Goal: Task Accomplishment & Management: Use online tool/utility

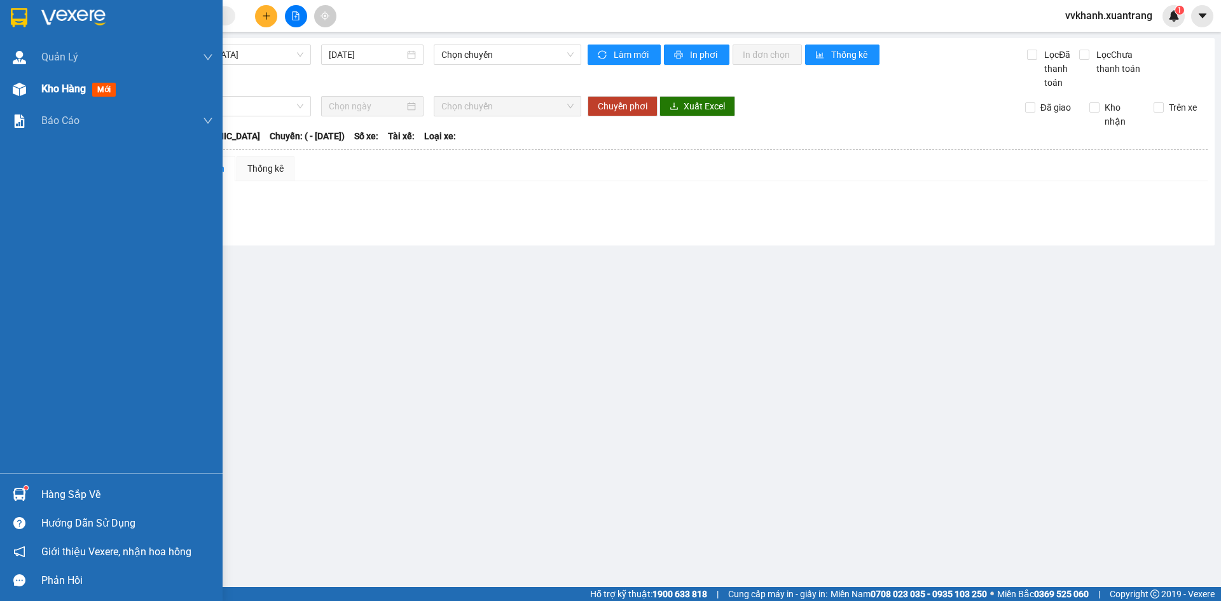
click at [34, 92] on div "Kho hàng mới" at bounding box center [111, 89] width 223 height 32
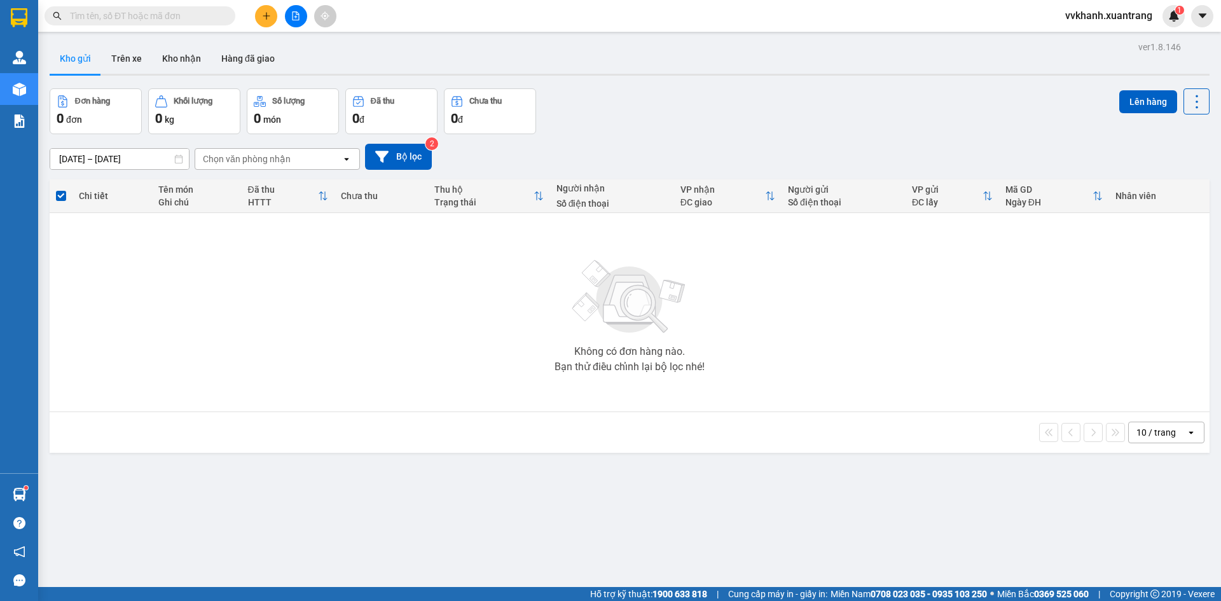
click at [298, 13] on icon "file-add" at bounding box center [295, 15] width 9 height 9
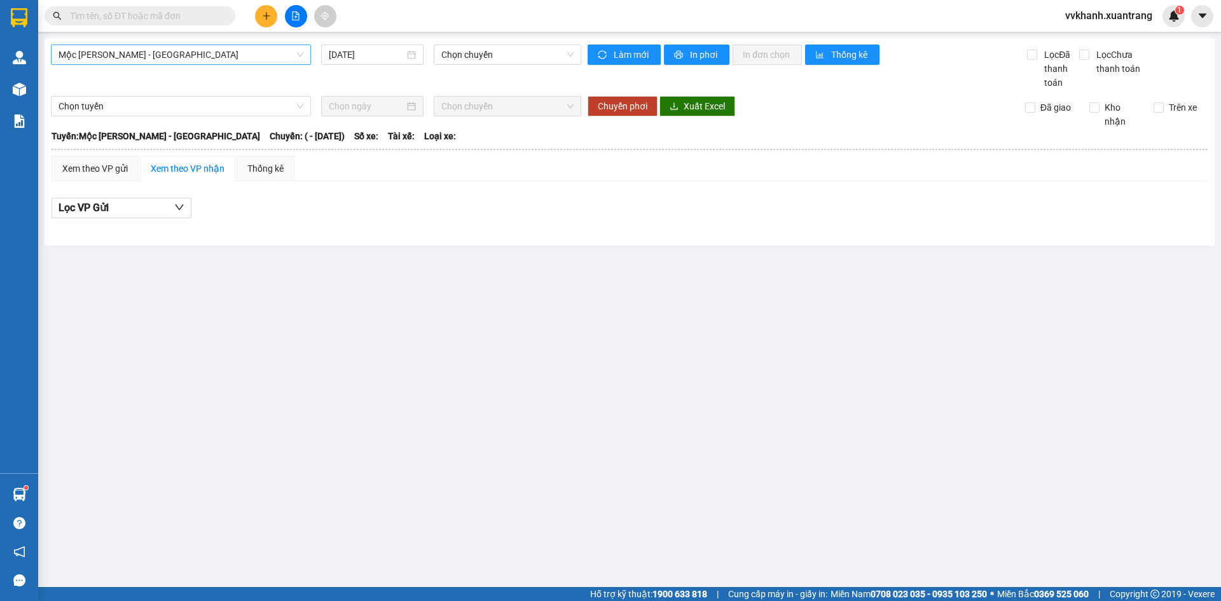
click at [265, 63] on span "Mộc Châu - [GEOGRAPHIC_DATA]" at bounding box center [180, 54] width 245 height 19
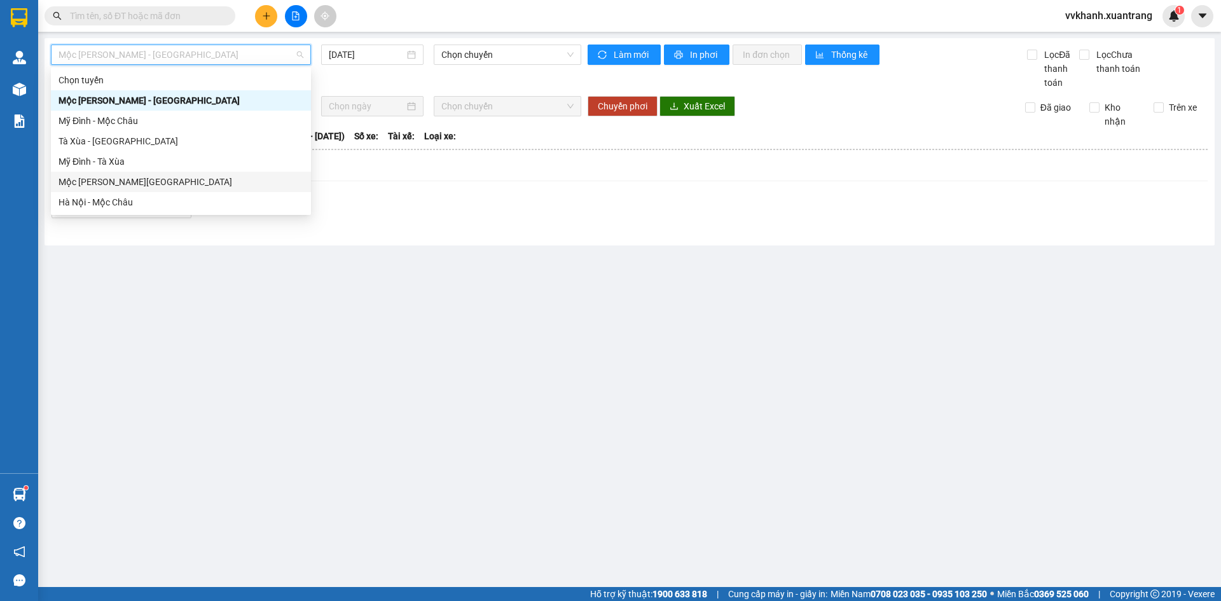
click at [195, 177] on div "Mộc Châu - [GEOGRAPHIC_DATA]" at bounding box center [180, 182] width 245 height 14
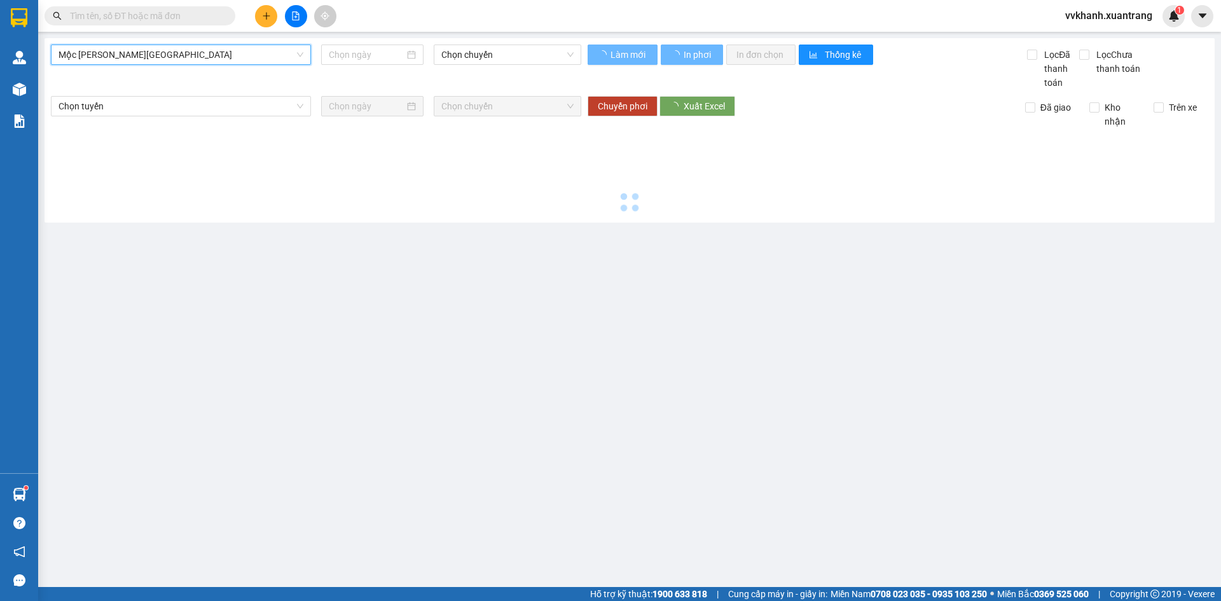
type input "[DATE]"
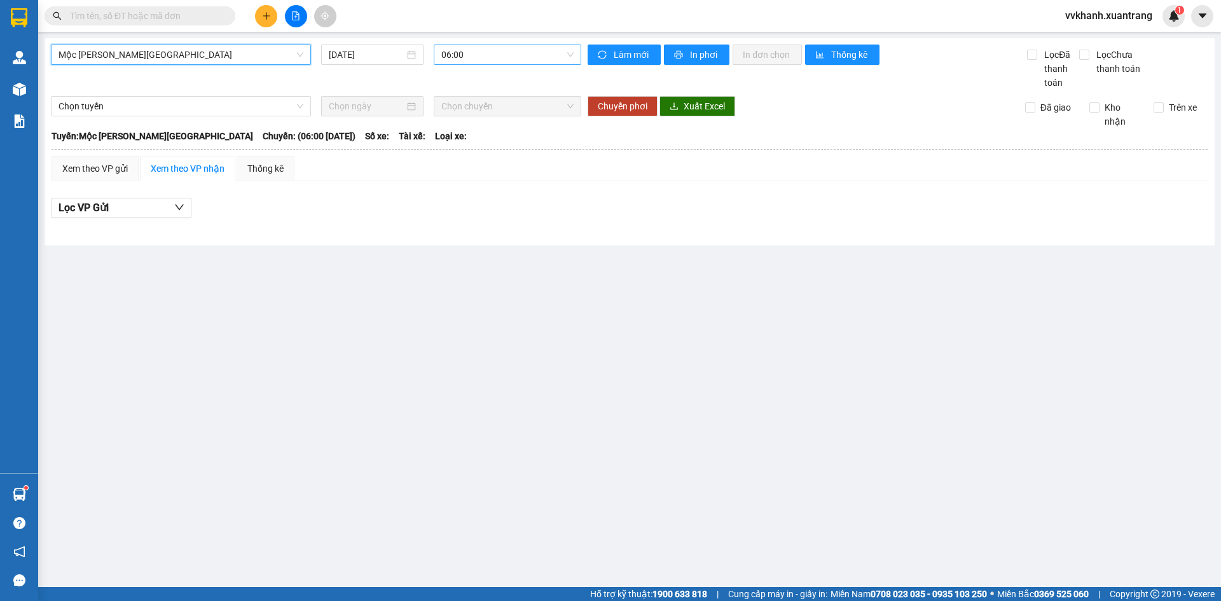
click at [494, 57] on span "06:00" at bounding box center [507, 54] width 132 height 19
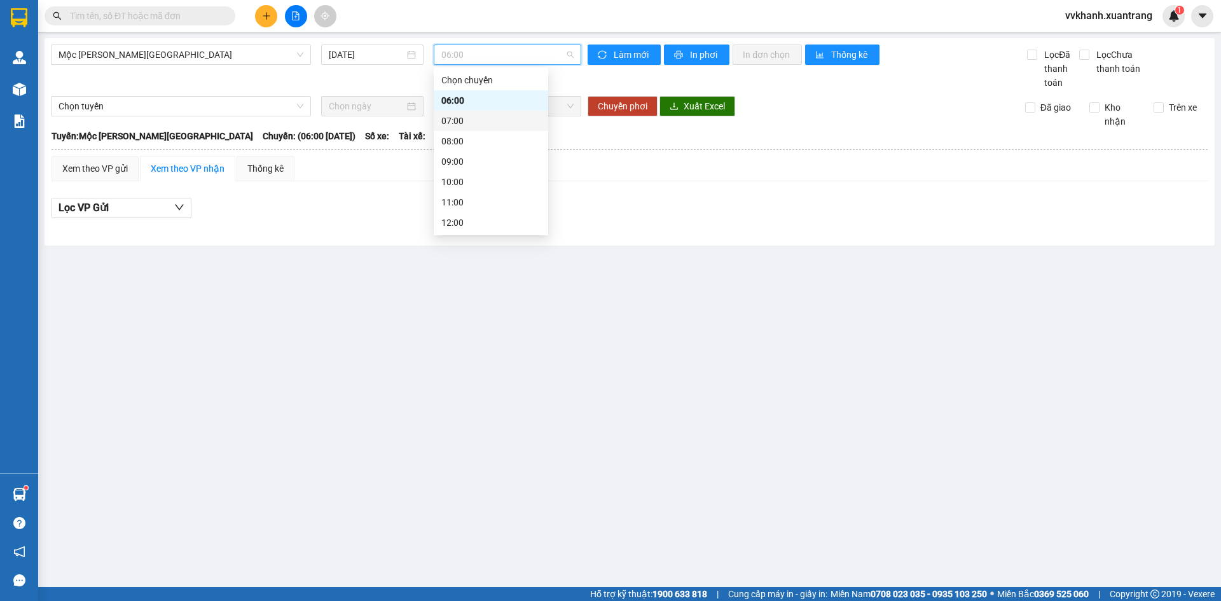
click at [495, 118] on div "07:00" at bounding box center [490, 121] width 99 height 14
click at [484, 55] on span "07:00" at bounding box center [507, 54] width 132 height 19
click at [495, 143] on div "08:00" at bounding box center [490, 141] width 99 height 14
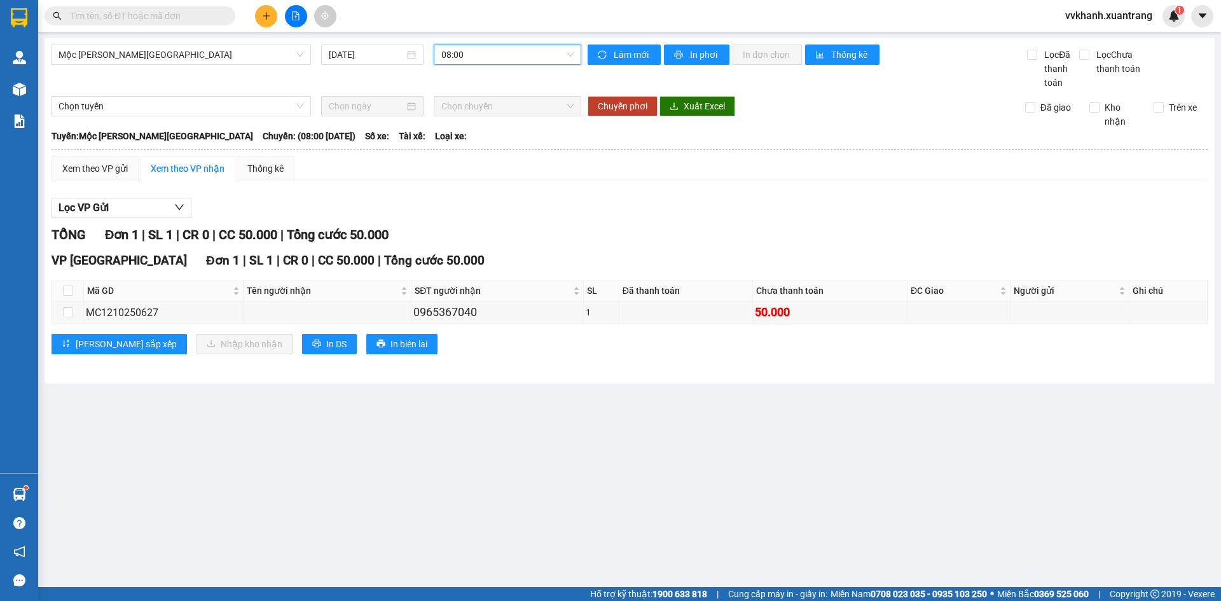
click at [495, 58] on span "08:00" at bounding box center [507, 54] width 132 height 19
click at [469, 168] on div "09:00" at bounding box center [490, 161] width 99 height 14
click at [478, 46] on span "09:00" at bounding box center [507, 54] width 132 height 19
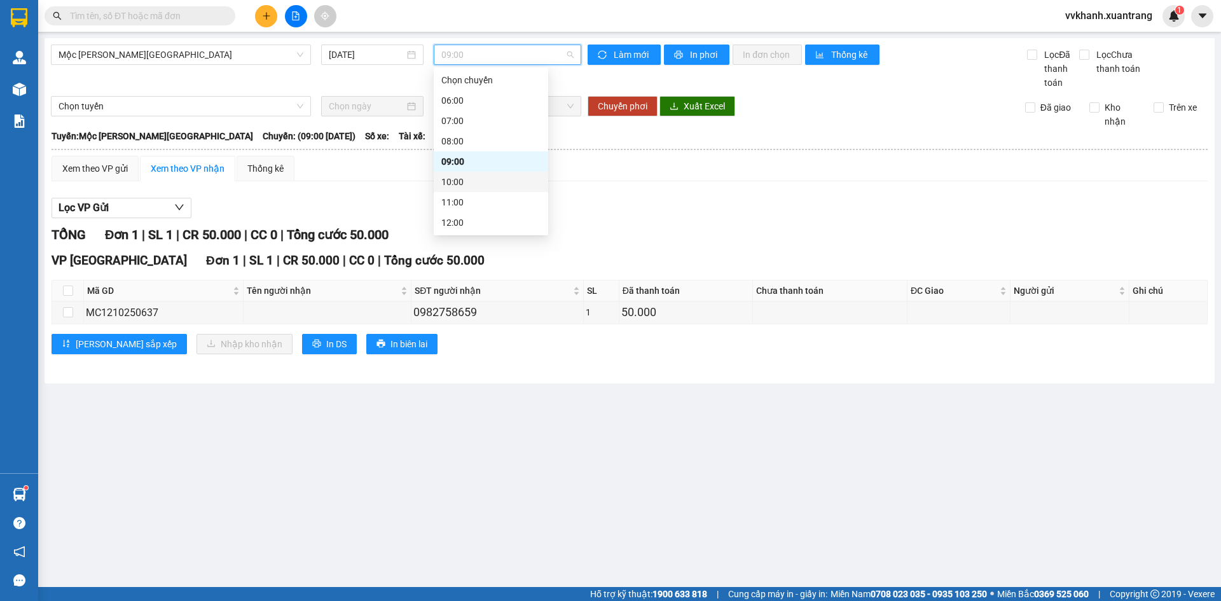
click at [477, 184] on div "10:00" at bounding box center [490, 182] width 99 height 14
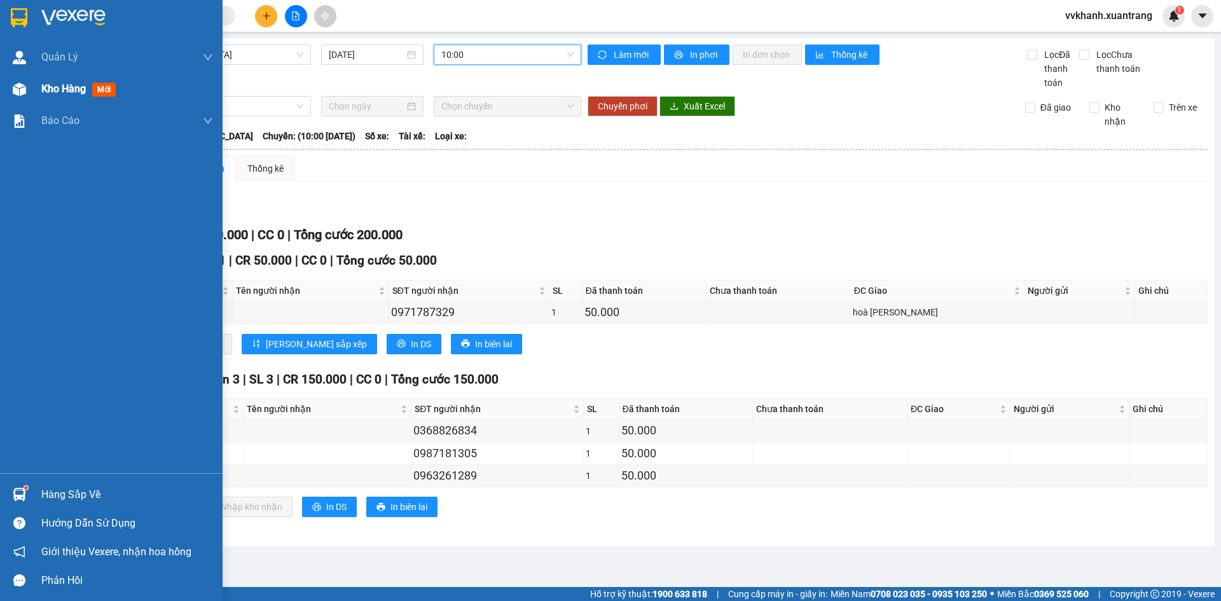
click at [18, 95] on img at bounding box center [19, 89] width 13 height 13
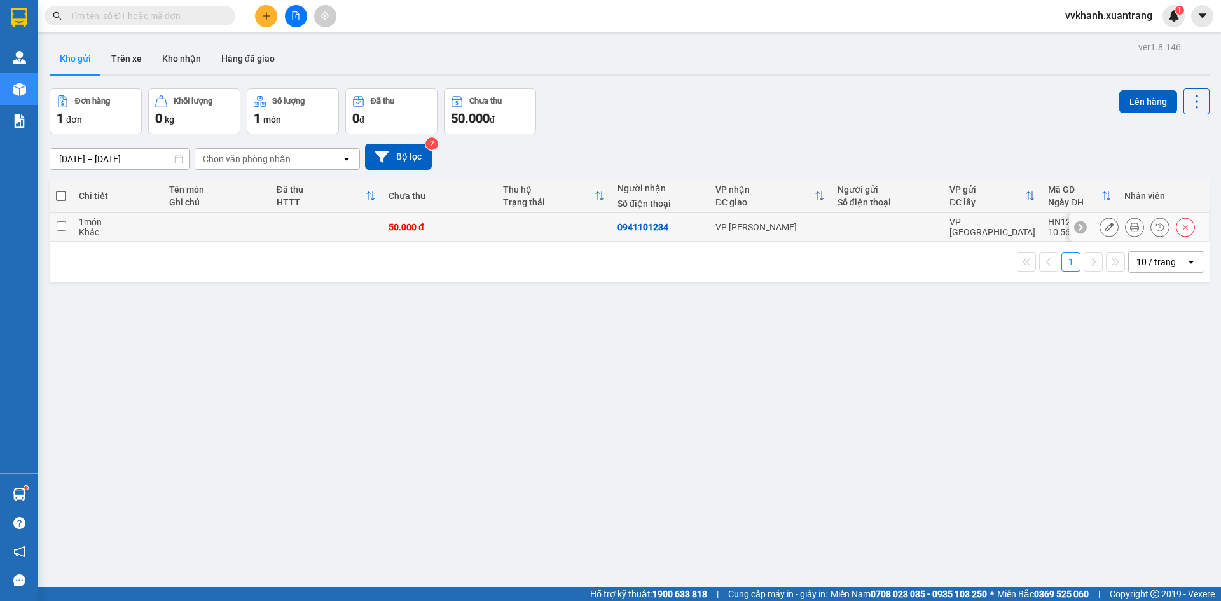
click at [1130, 226] on icon at bounding box center [1134, 227] width 9 height 9
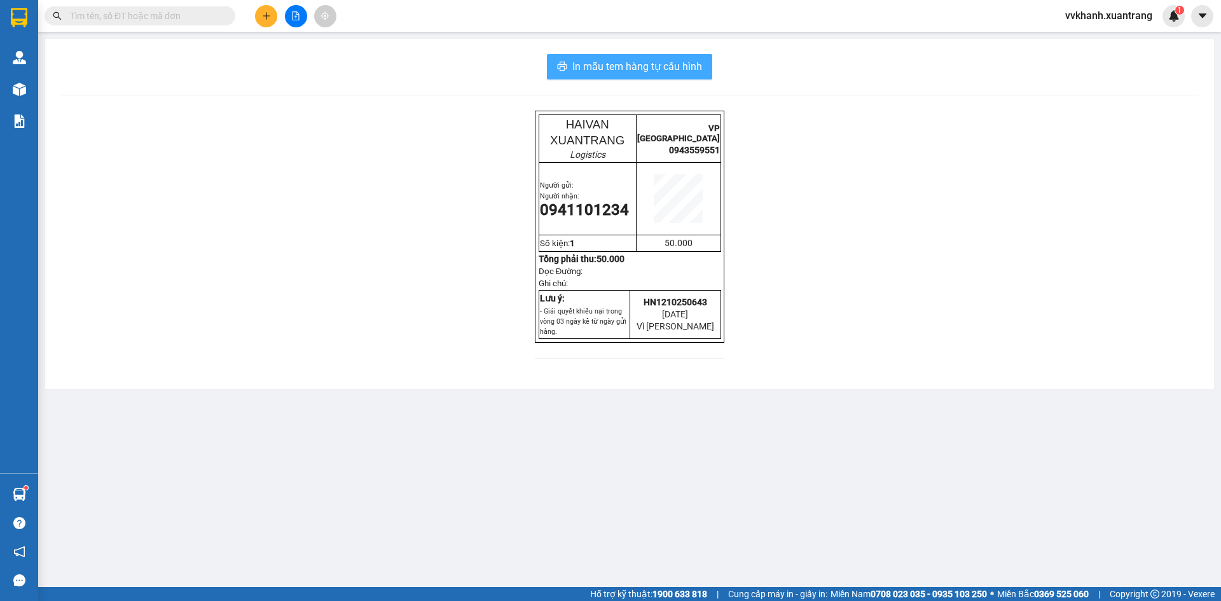
click at [700, 74] on span "In mẫu tem hàng tự cấu hình" at bounding box center [637, 66] width 130 height 16
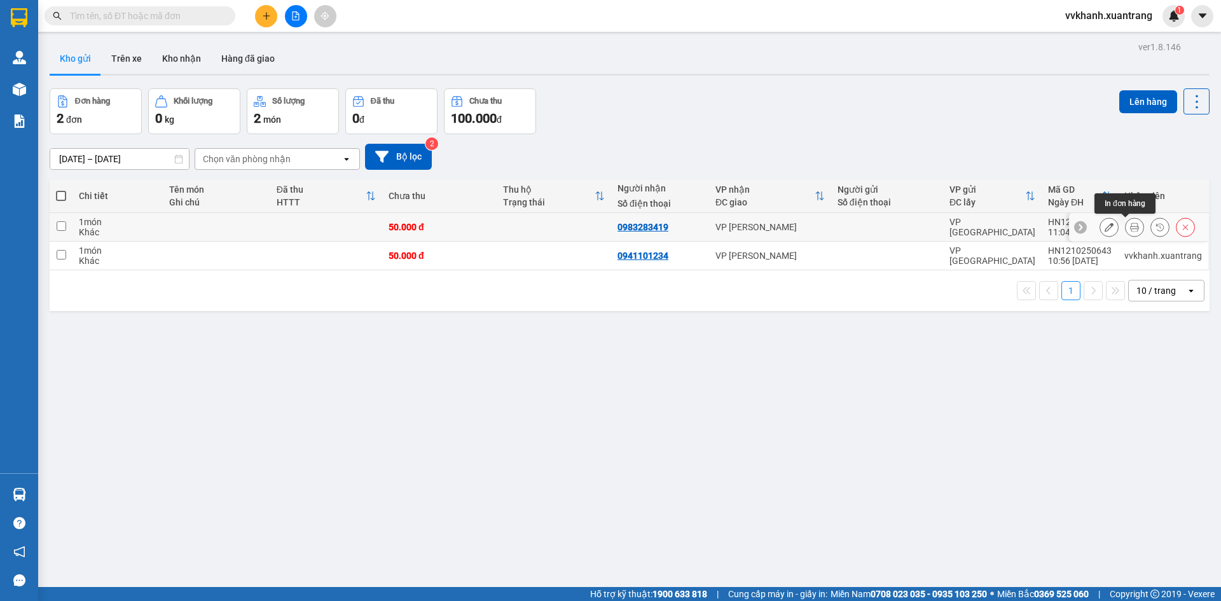
click at [1130, 226] on icon at bounding box center [1134, 227] width 9 height 9
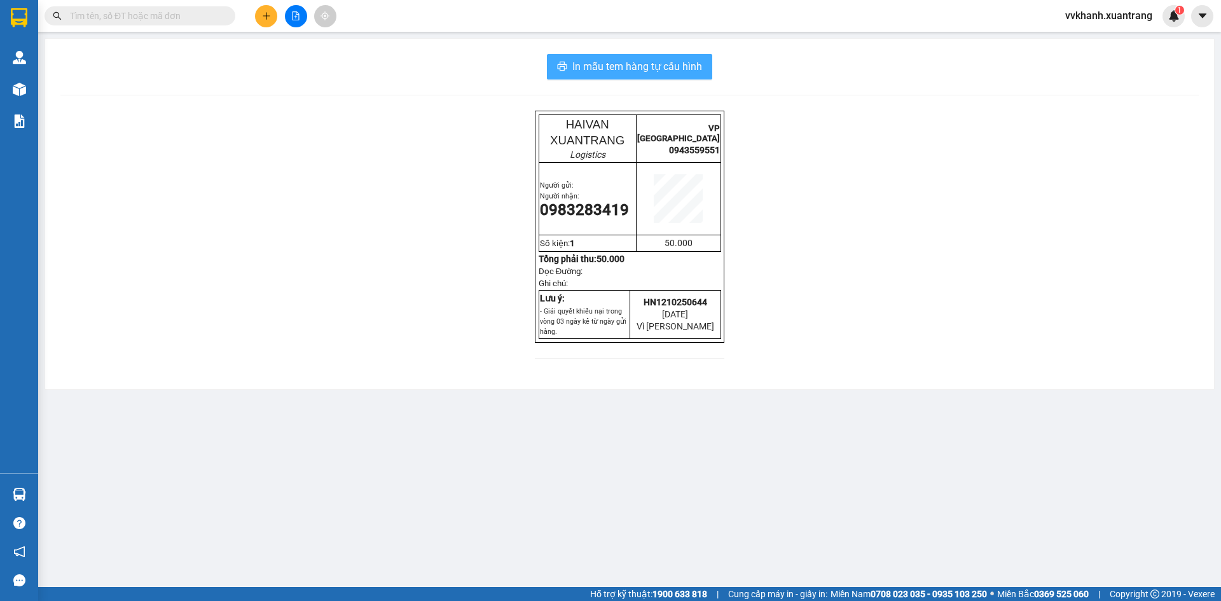
click at [689, 62] on span "In mẫu tem hàng tự cấu hình" at bounding box center [637, 66] width 130 height 16
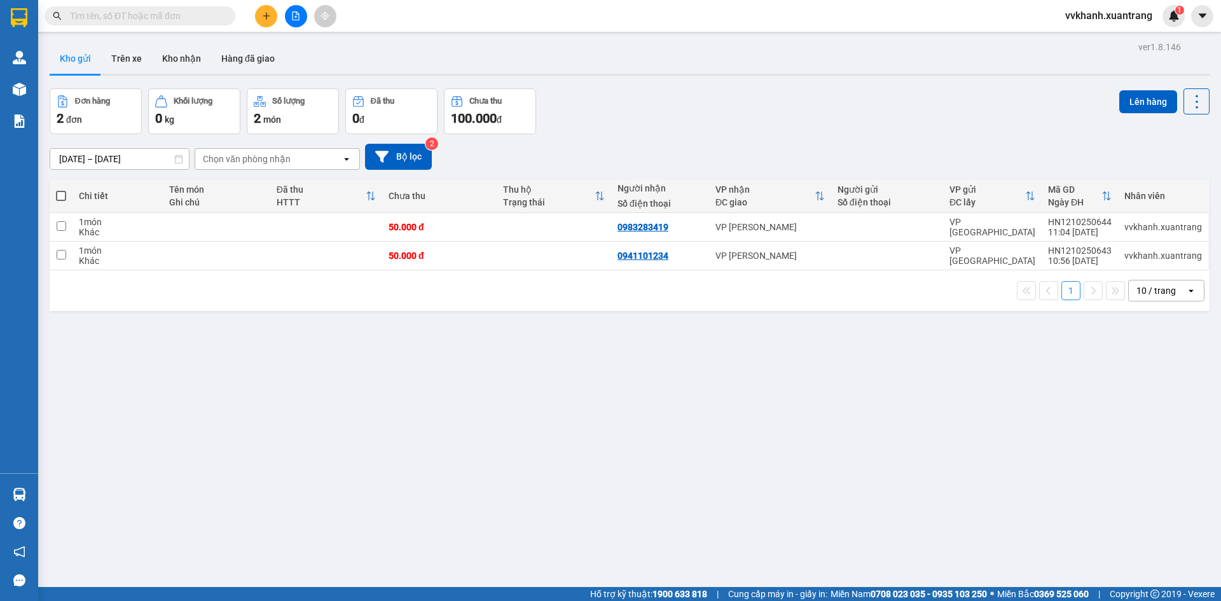
click at [293, 9] on button at bounding box center [296, 16] width 22 height 22
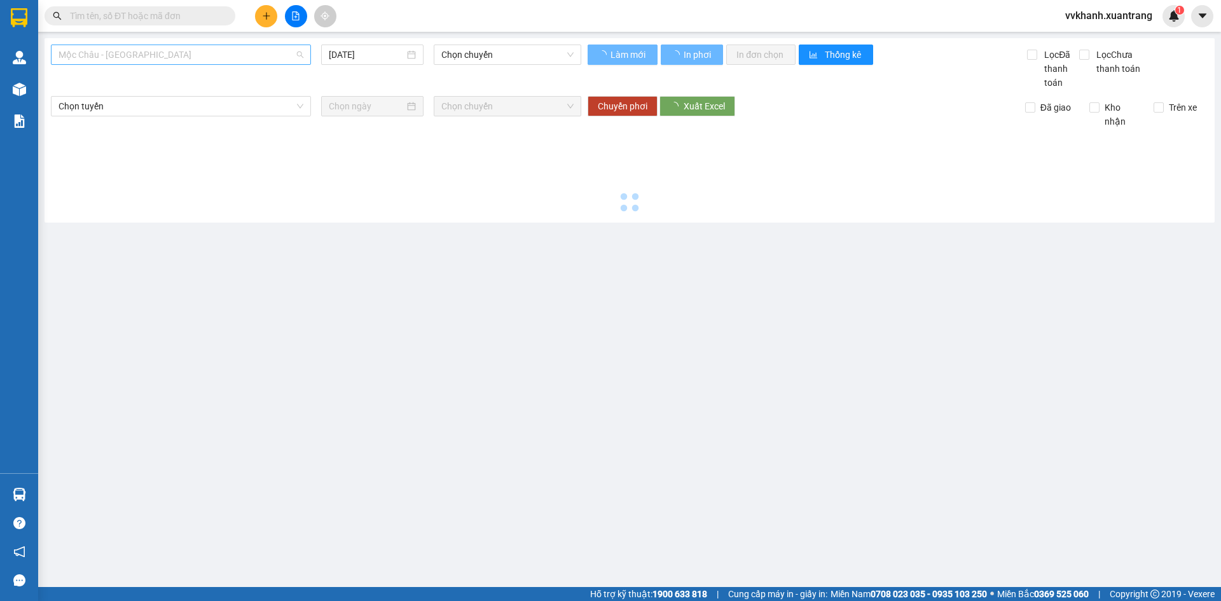
click at [144, 64] on span "Mộc Châu - [GEOGRAPHIC_DATA]" at bounding box center [180, 54] width 245 height 19
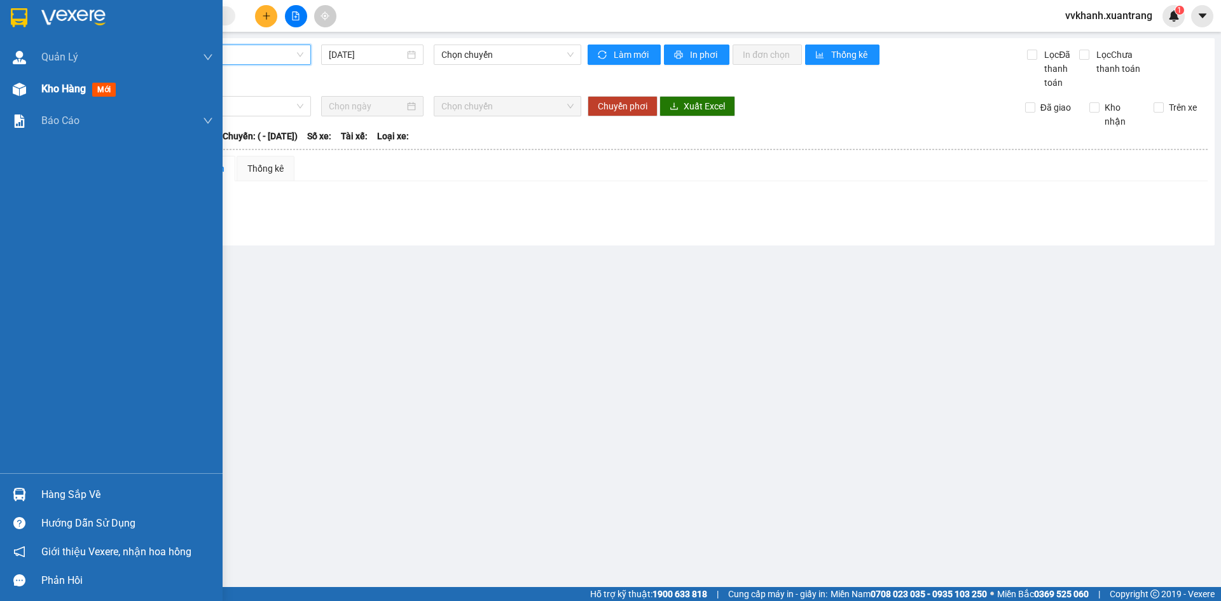
click at [36, 92] on div "Kho hàng mới" at bounding box center [111, 89] width 223 height 32
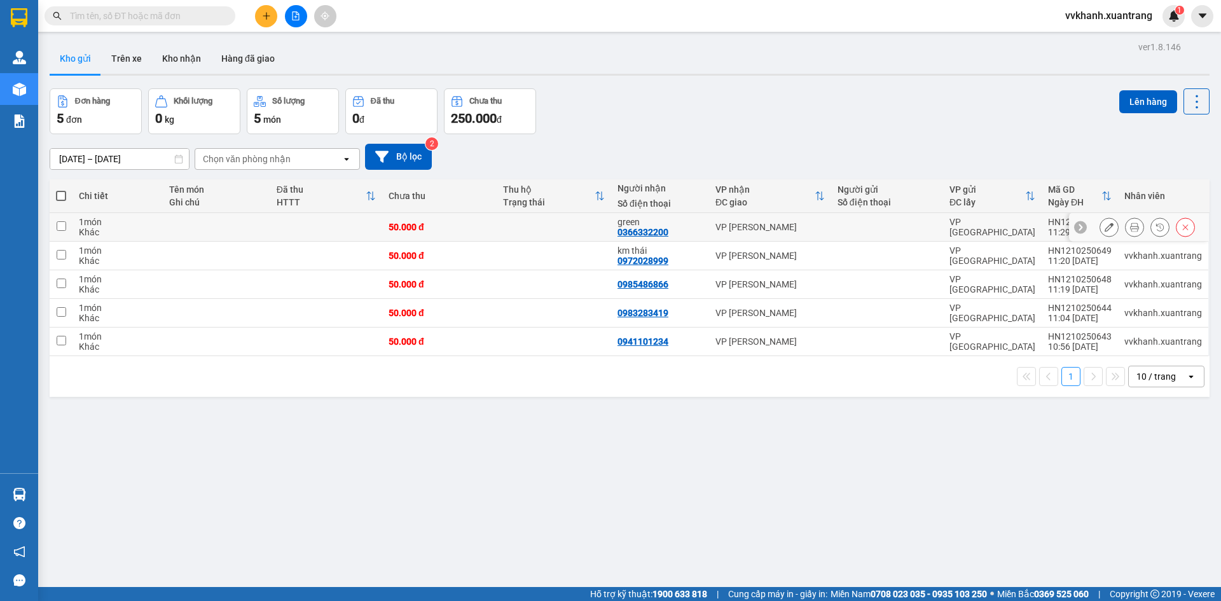
click at [1130, 224] on icon at bounding box center [1134, 227] width 9 height 9
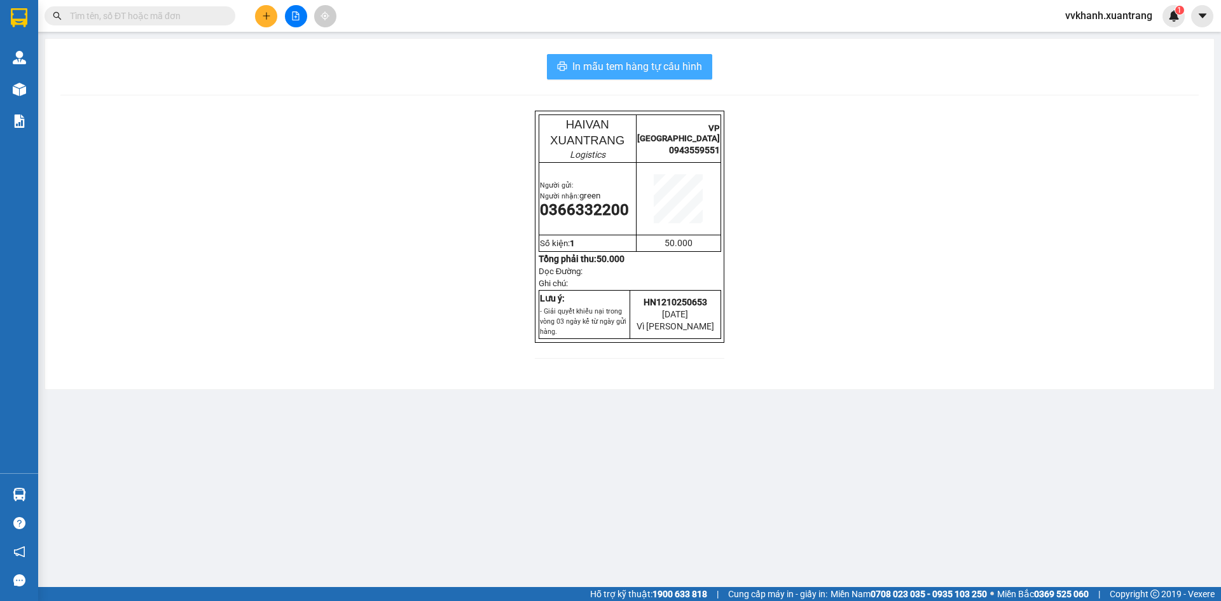
click at [690, 70] on span "In mẫu tem hàng tự cấu hình" at bounding box center [637, 66] width 130 height 16
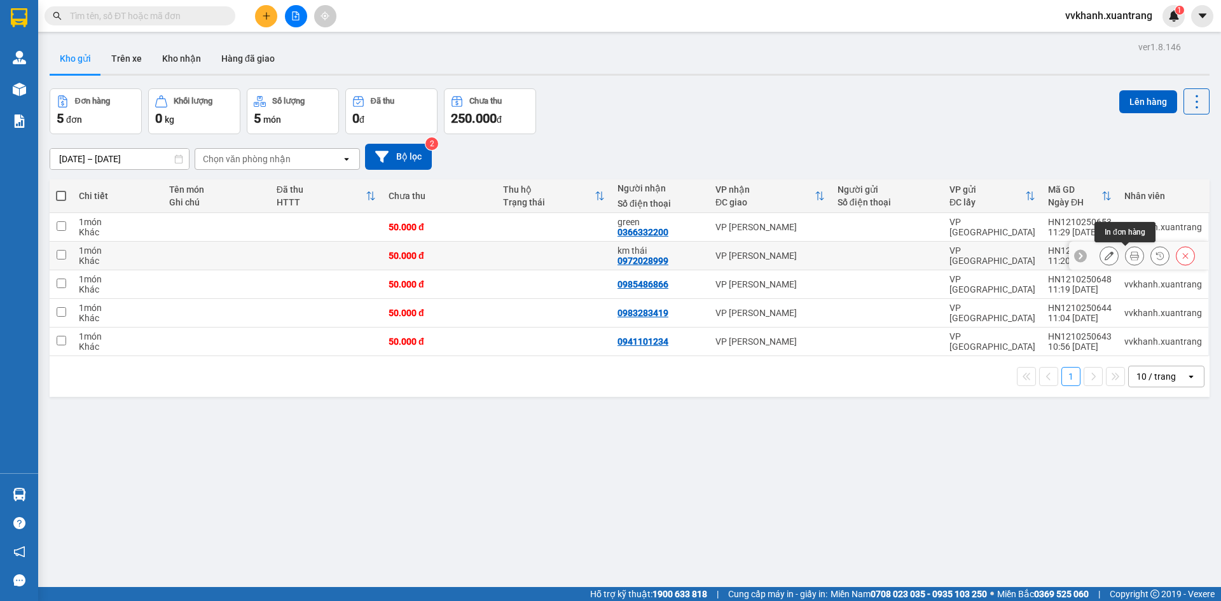
click at [1130, 254] on icon at bounding box center [1134, 255] width 9 height 9
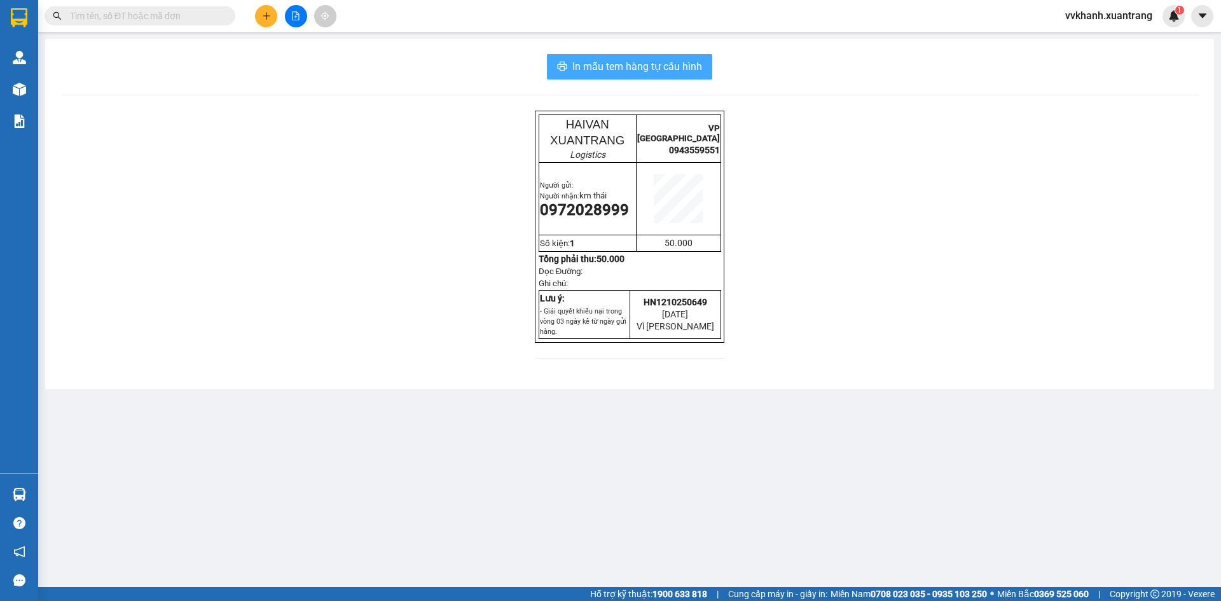
click at [645, 70] on span "In mẫu tem hàng tự cấu hình" at bounding box center [637, 66] width 130 height 16
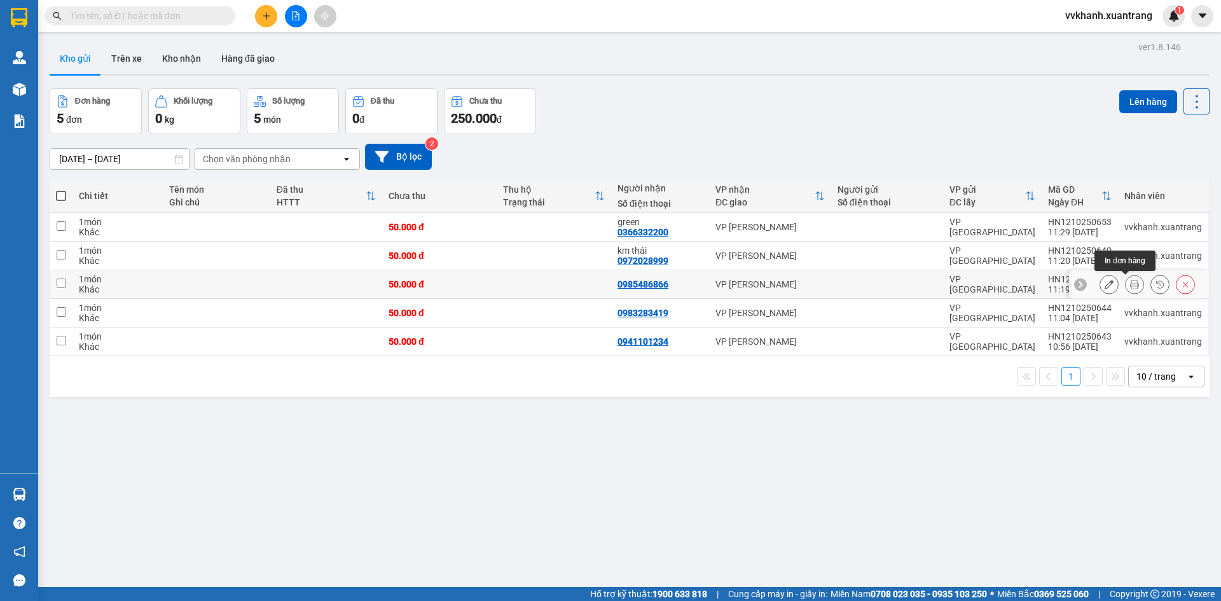
click at [1130, 280] on icon at bounding box center [1134, 284] width 9 height 9
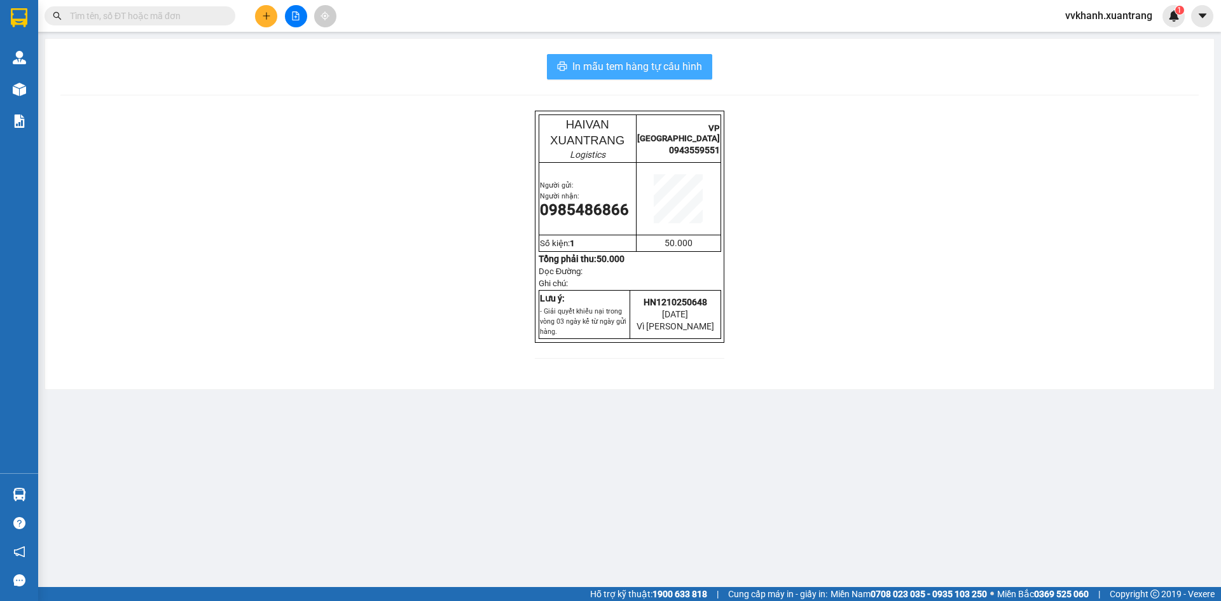
click at [643, 61] on span "In mẫu tem hàng tự cấu hình" at bounding box center [637, 66] width 130 height 16
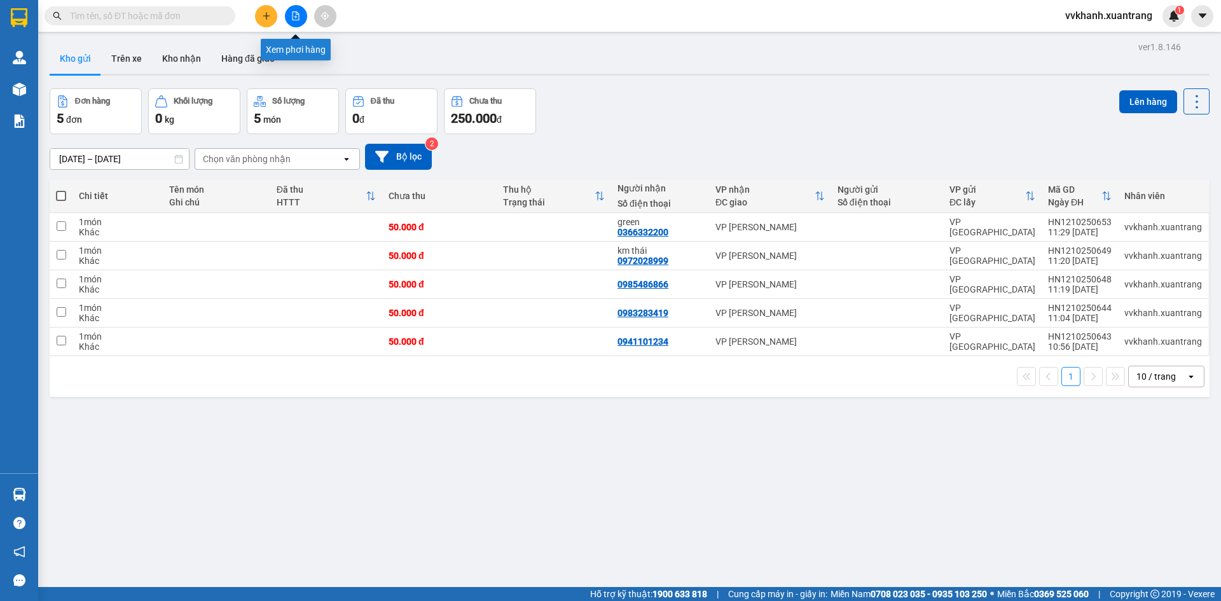
click at [298, 18] on icon "file-add" at bounding box center [295, 15] width 9 height 9
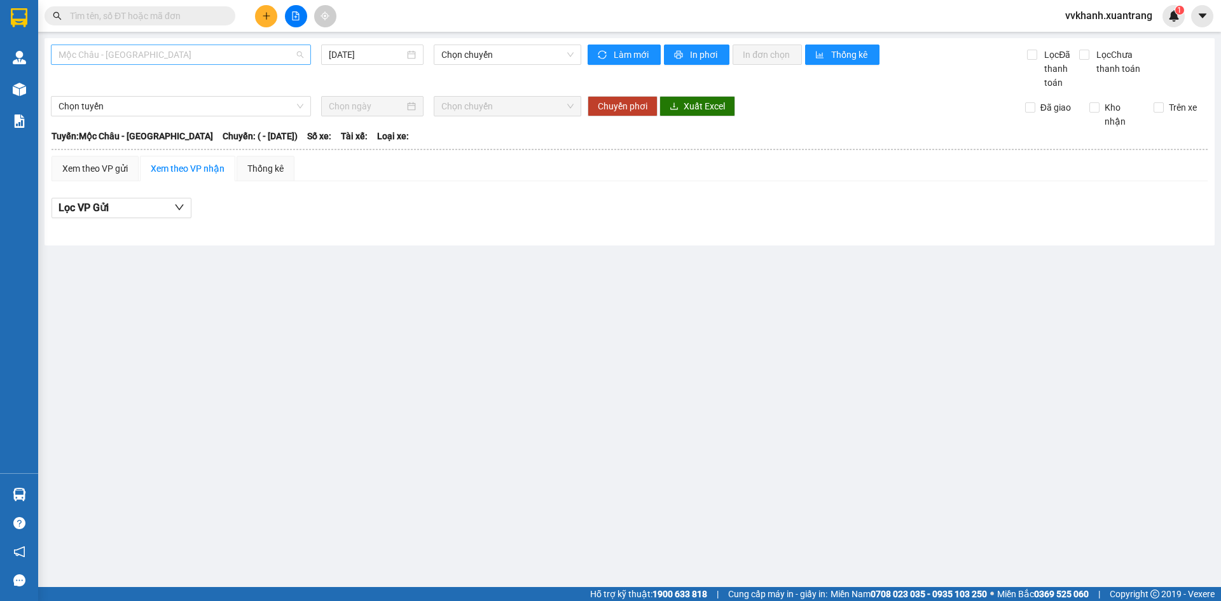
click at [232, 48] on span "Mộc Châu - [GEOGRAPHIC_DATA]" at bounding box center [180, 54] width 245 height 19
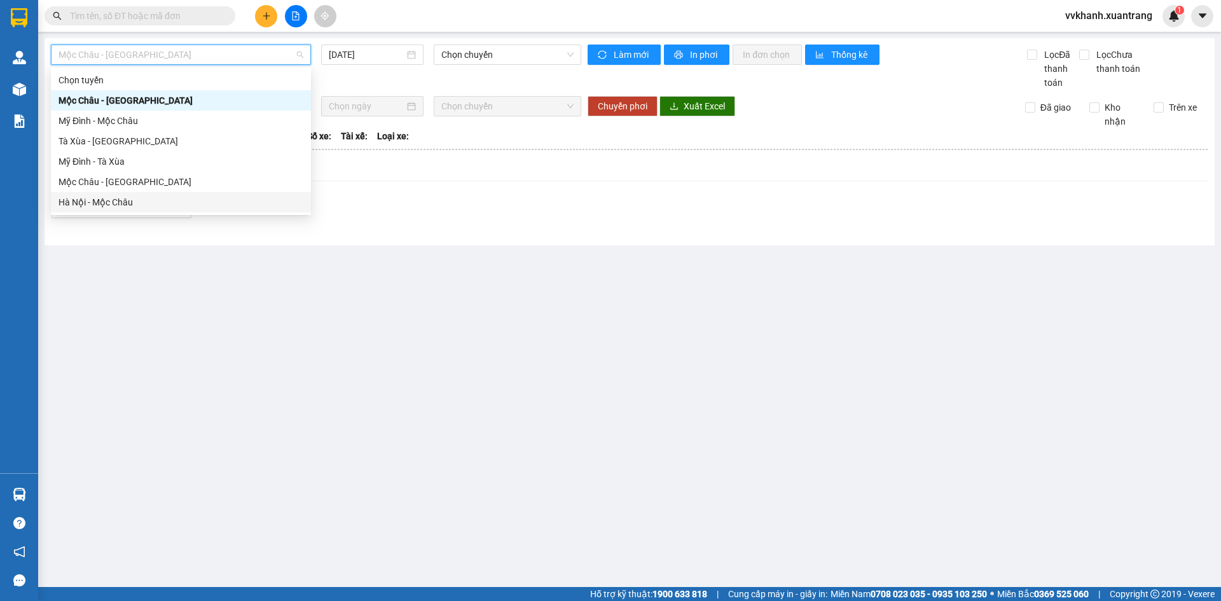
click at [419, 235] on div "Mộc Châu - [GEOGRAPHIC_DATA] [DATE] Chọn chuyến Làm mới In phơi In đơn chọn Thố…" at bounding box center [630, 141] width 1170 height 207
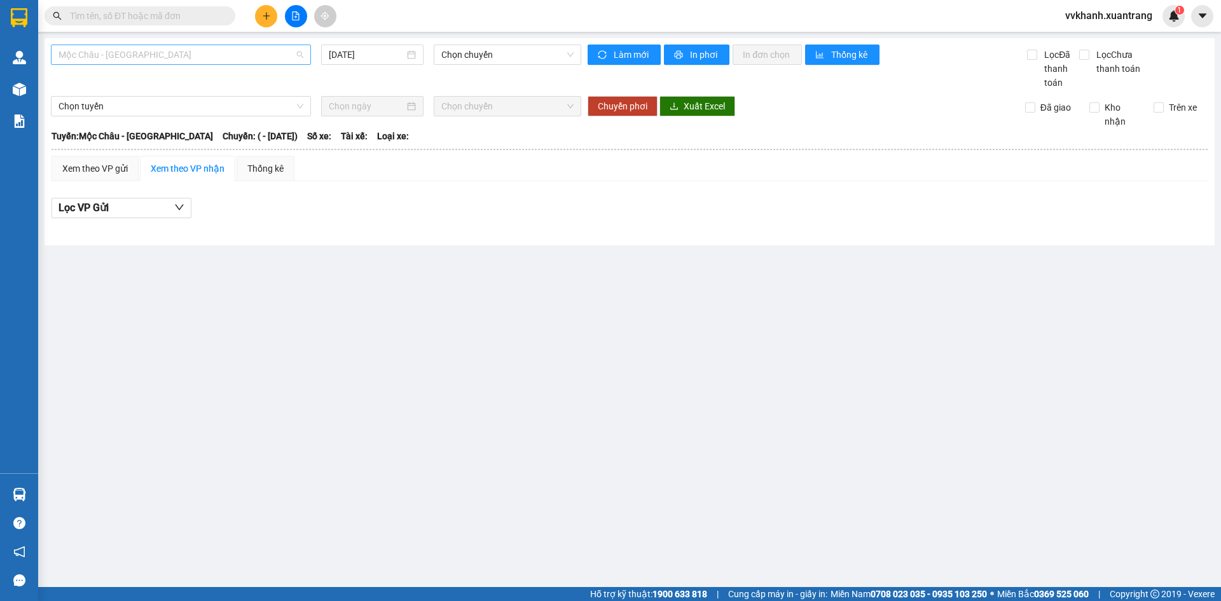
click at [231, 57] on span "Mộc Châu - [GEOGRAPHIC_DATA]" at bounding box center [180, 54] width 245 height 19
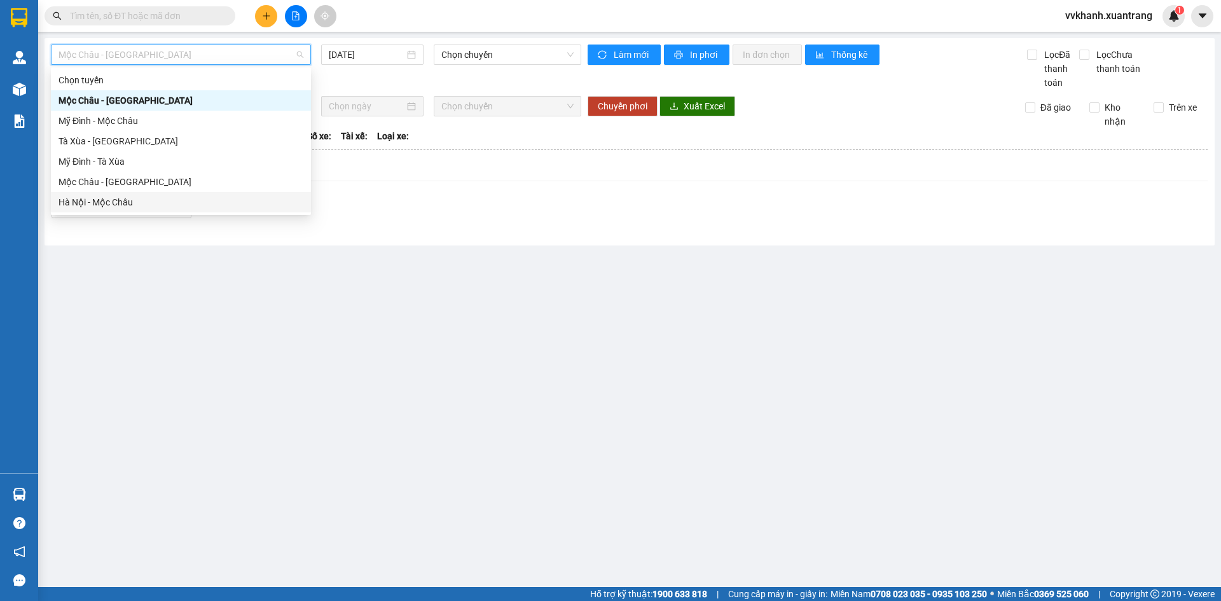
click at [178, 200] on div "Hà Nội - Mộc Châu" at bounding box center [180, 202] width 245 height 14
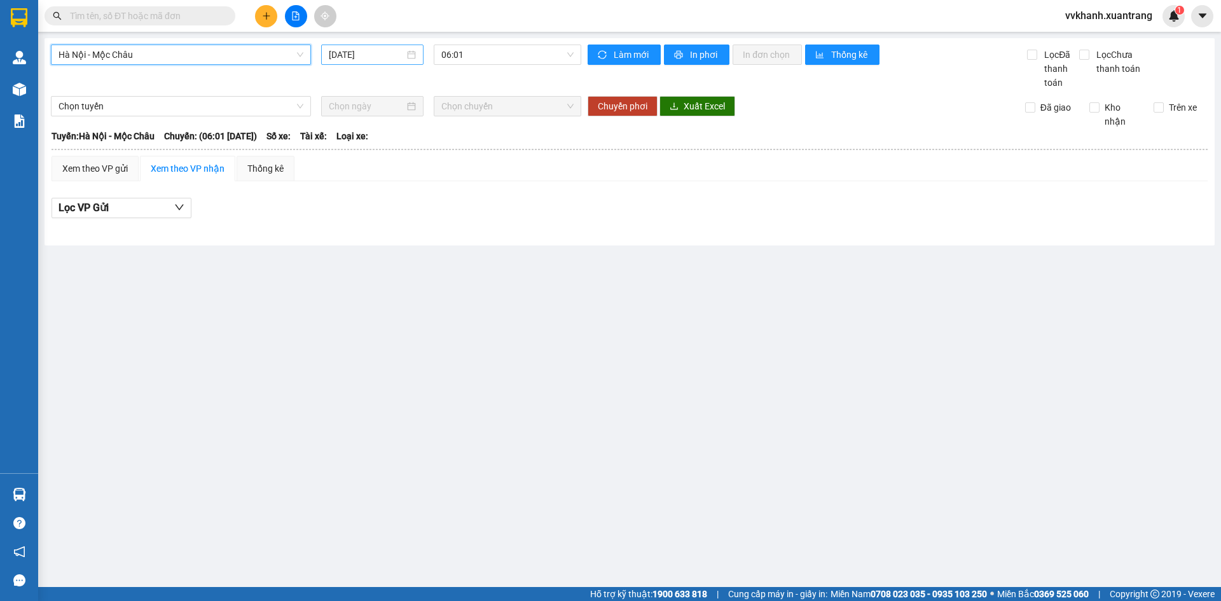
click at [351, 51] on input "[DATE]" at bounding box center [367, 55] width 76 height 14
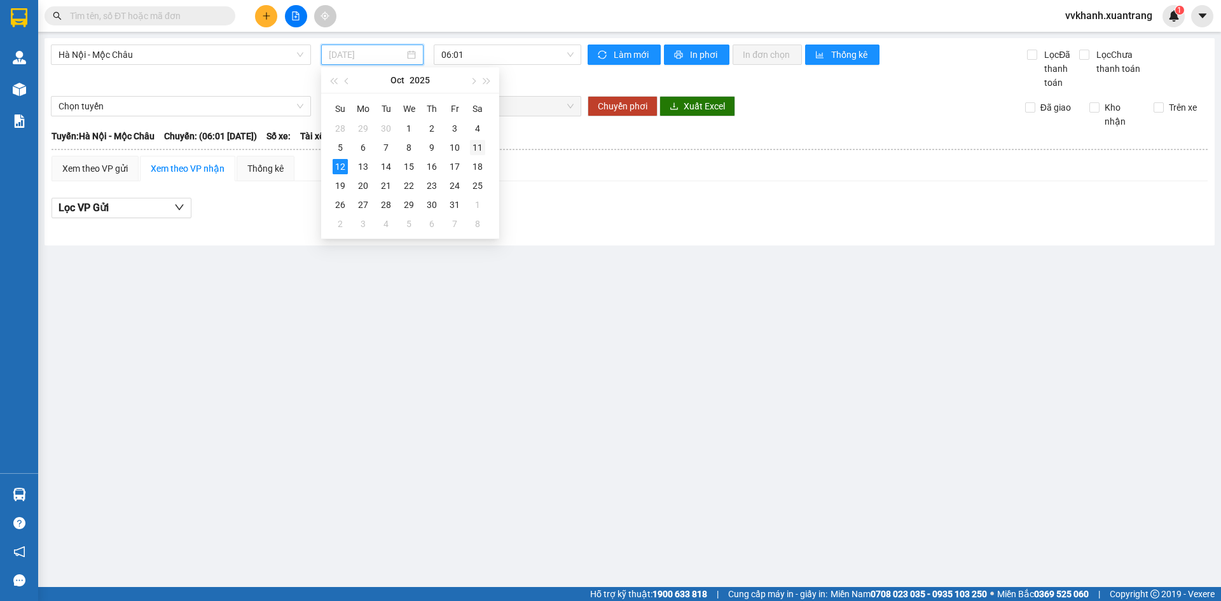
click at [473, 145] on div "11" at bounding box center [477, 147] width 15 height 15
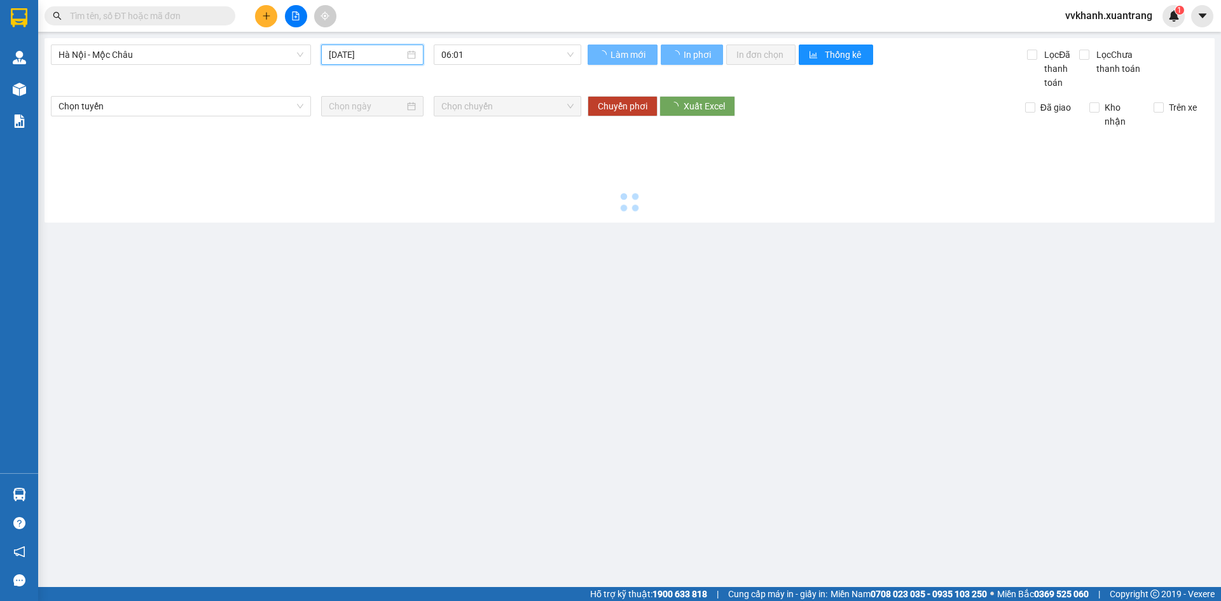
type input "[DATE]"
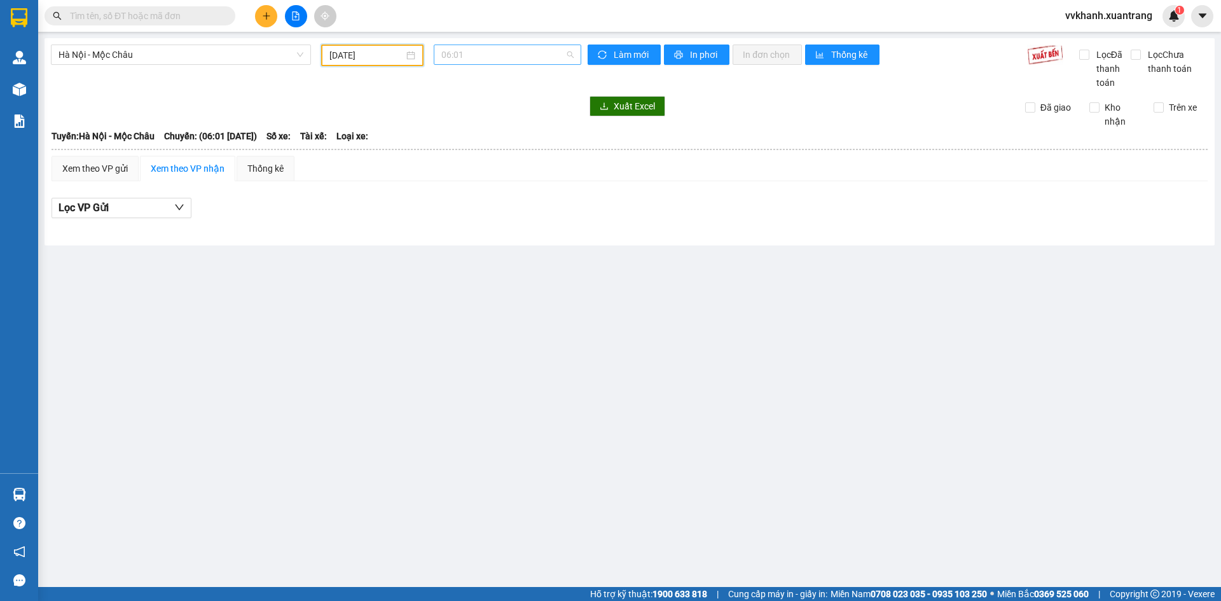
click at [470, 53] on span "06:01" at bounding box center [507, 54] width 132 height 19
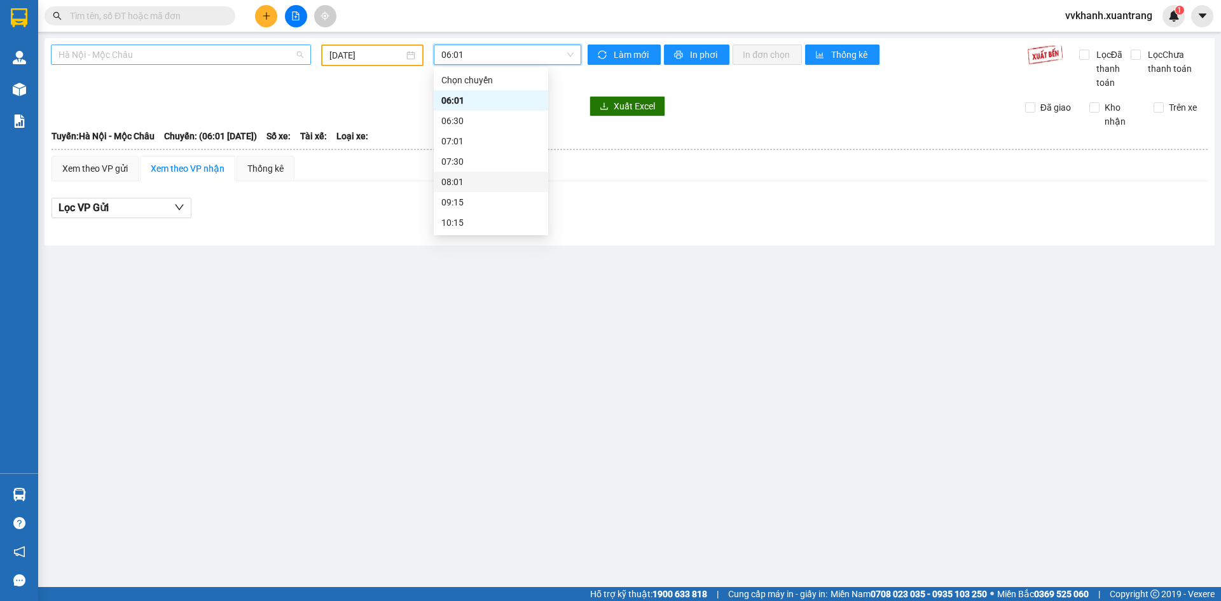
click at [208, 60] on span "Hà Nội - Mộc Châu" at bounding box center [180, 54] width 245 height 19
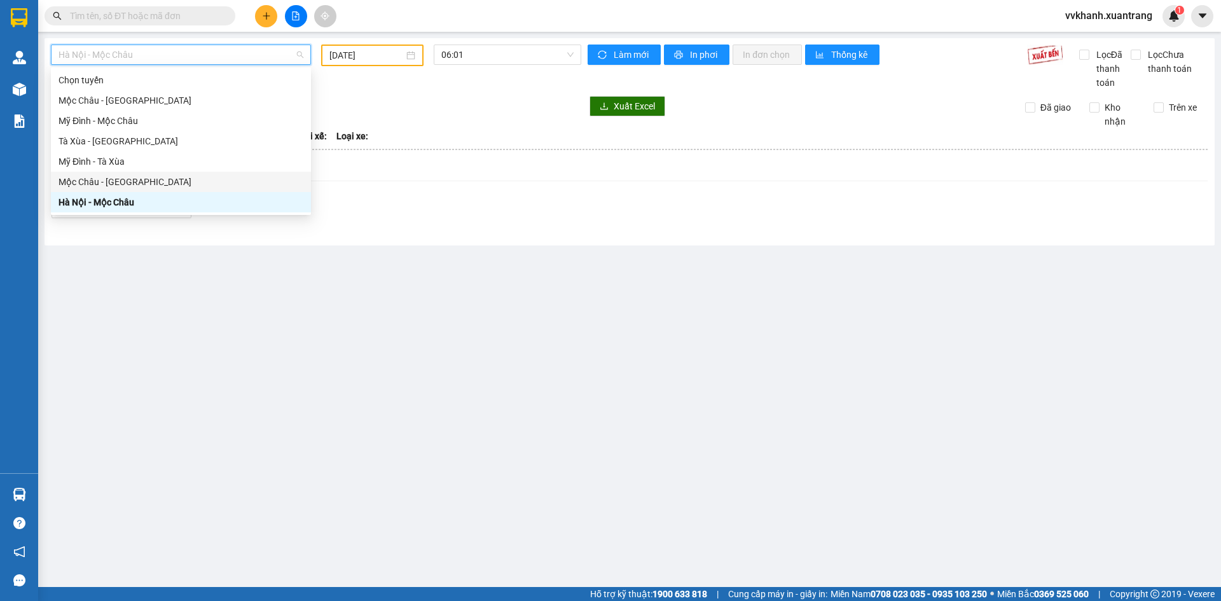
click at [178, 185] on div "Mộc Châu - [GEOGRAPHIC_DATA]" at bounding box center [180, 182] width 245 height 14
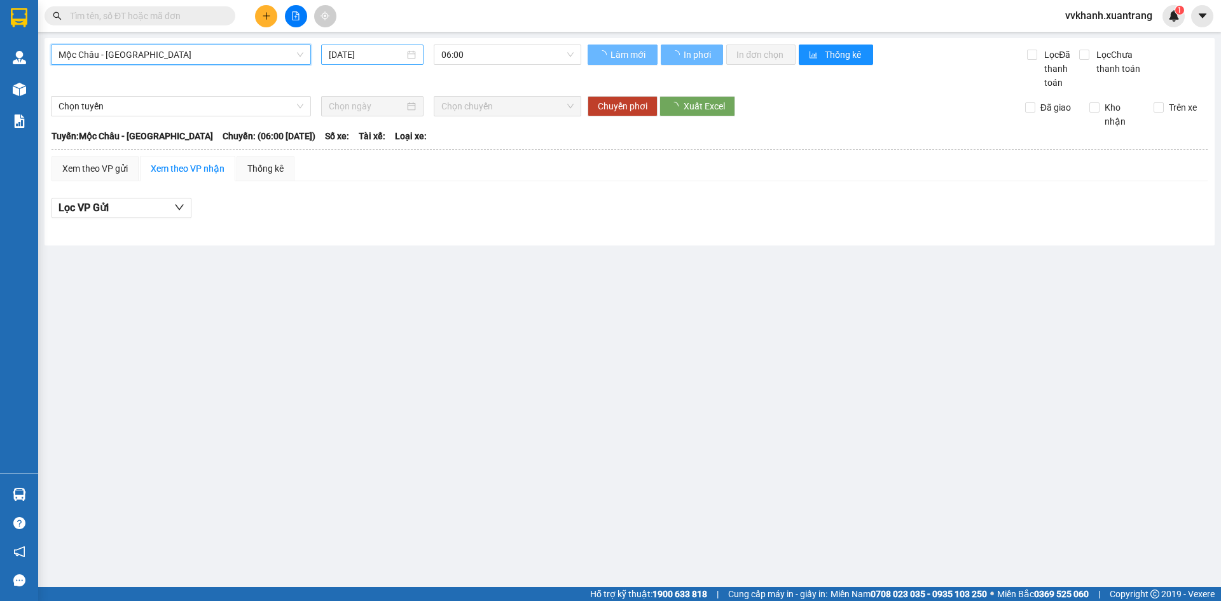
click at [364, 61] on input "[DATE]" at bounding box center [367, 55] width 76 height 14
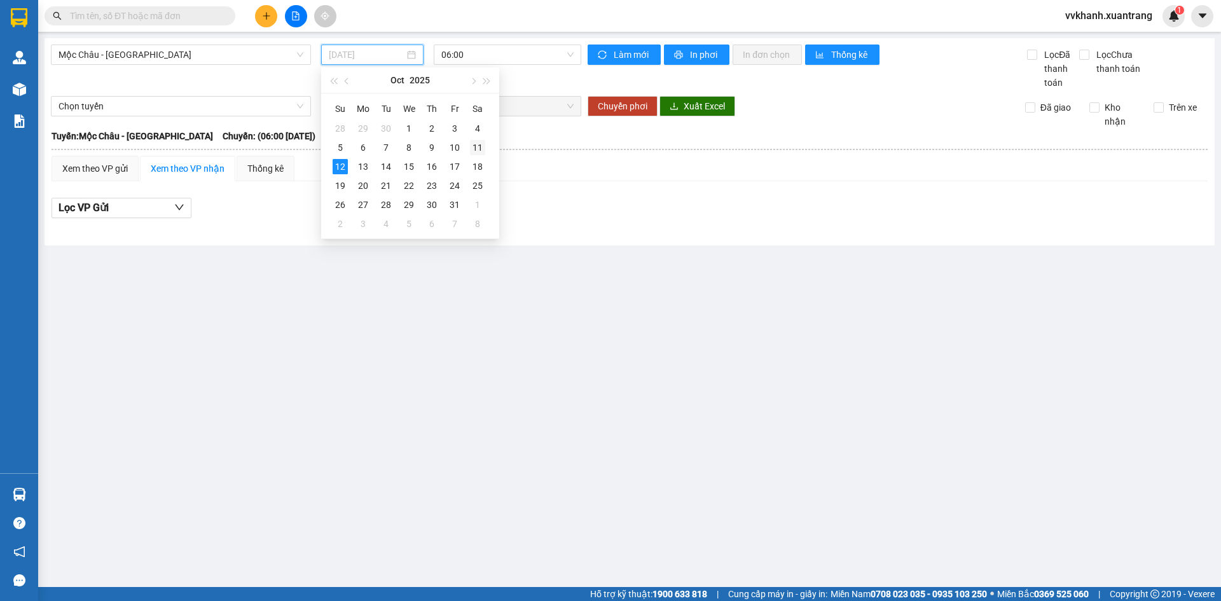
click at [477, 151] on div "11" at bounding box center [477, 147] width 15 height 15
type input "[DATE]"
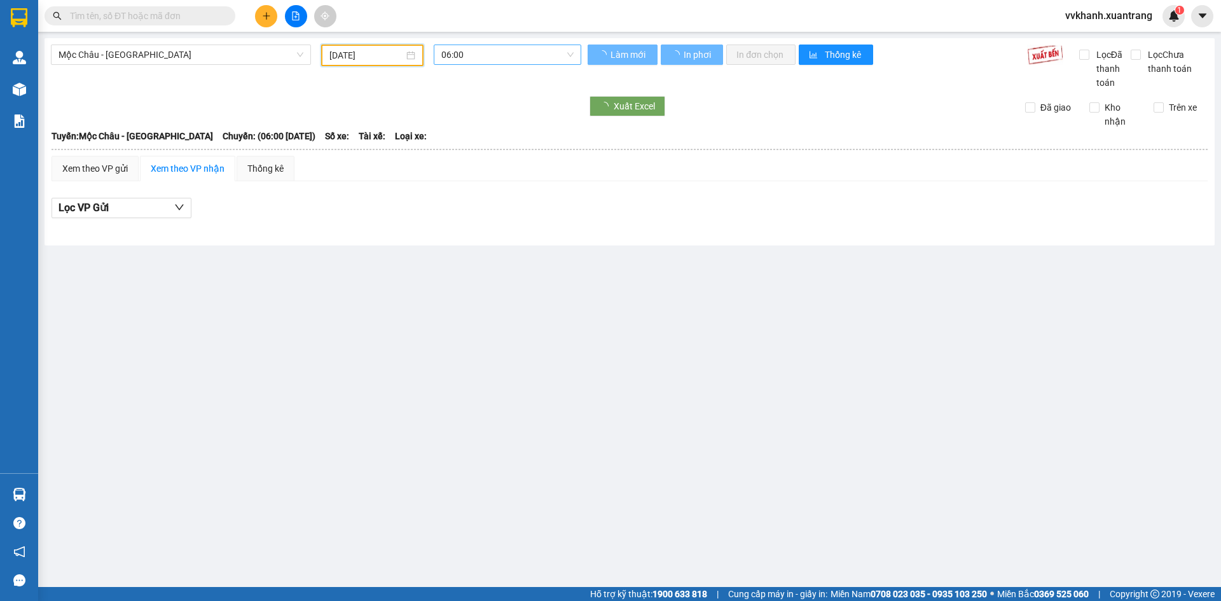
click at [479, 58] on span "06:00" at bounding box center [507, 54] width 132 height 19
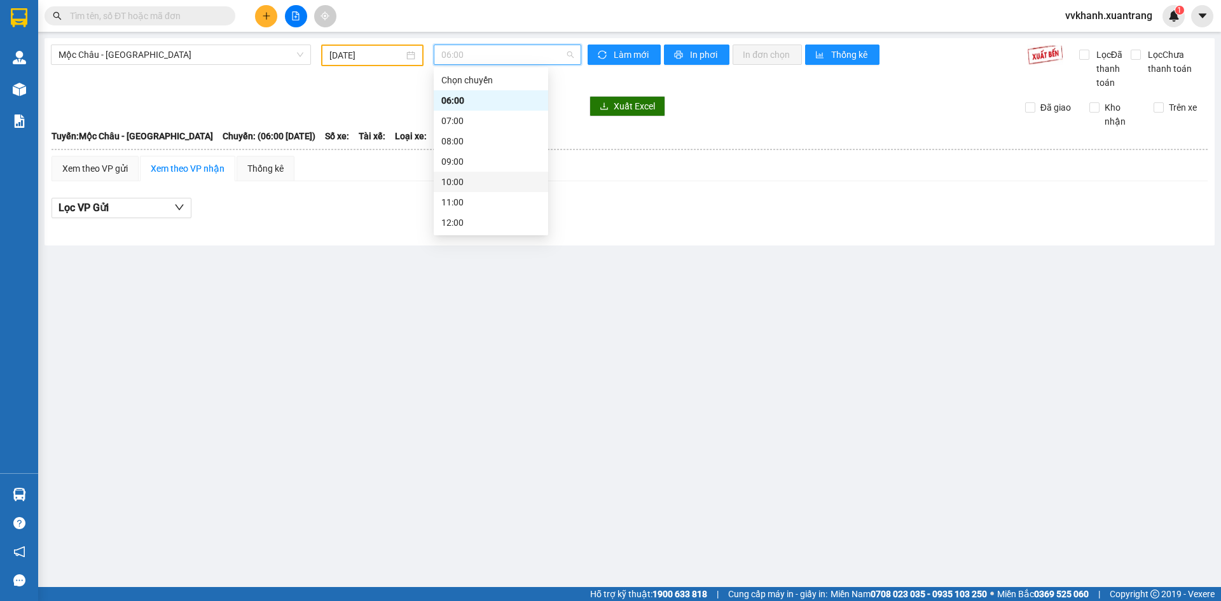
click at [477, 189] on div "10:00" at bounding box center [491, 182] width 114 height 20
click at [467, 56] on span "10:00" at bounding box center [507, 54] width 132 height 19
click at [475, 158] on div "09:00" at bounding box center [490, 161] width 99 height 14
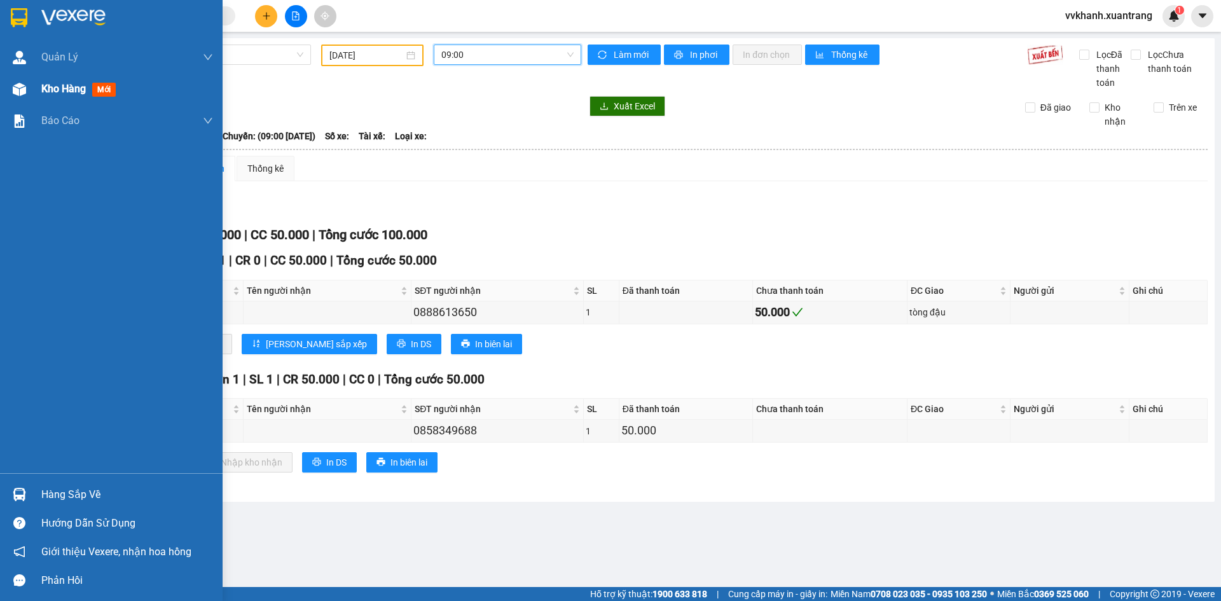
click at [29, 94] on div at bounding box center [19, 89] width 22 height 22
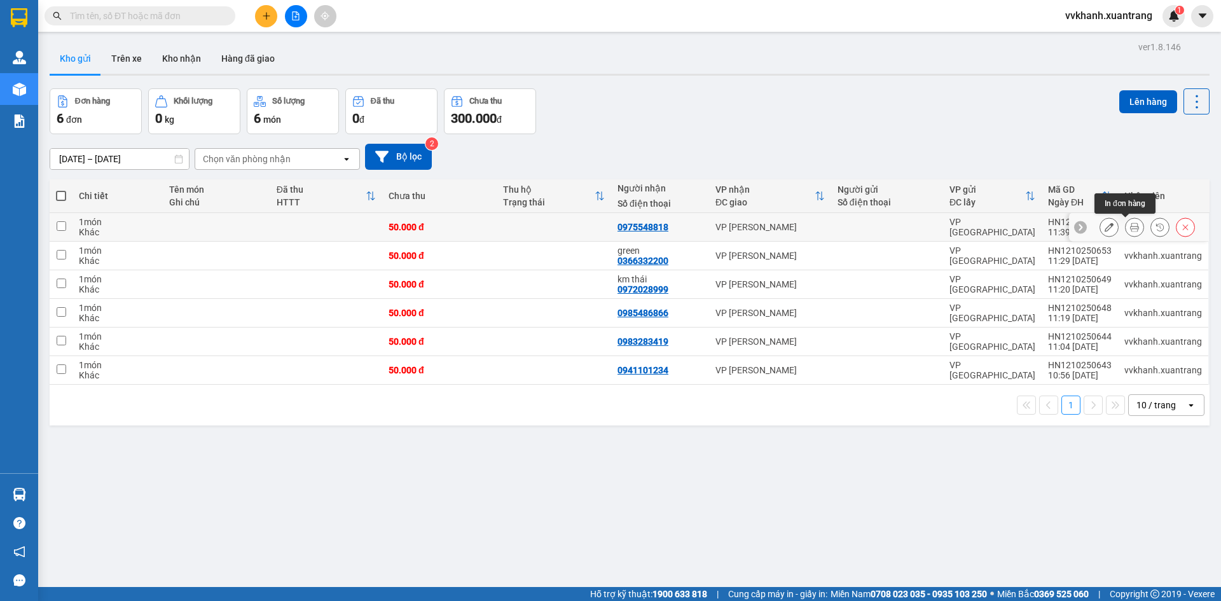
click at [1125, 232] on button at bounding box center [1134, 227] width 18 height 22
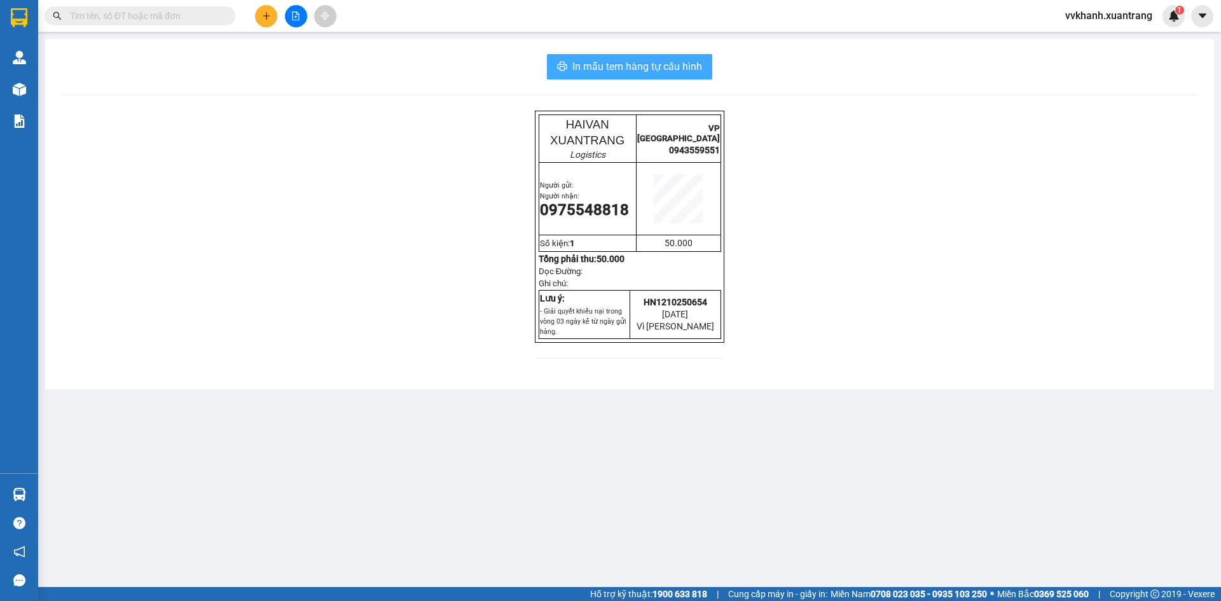
click at [696, 70] on span "In mẫu tem hàng tự cấu hình" at bounding box center [637, 66] width 130 height 16
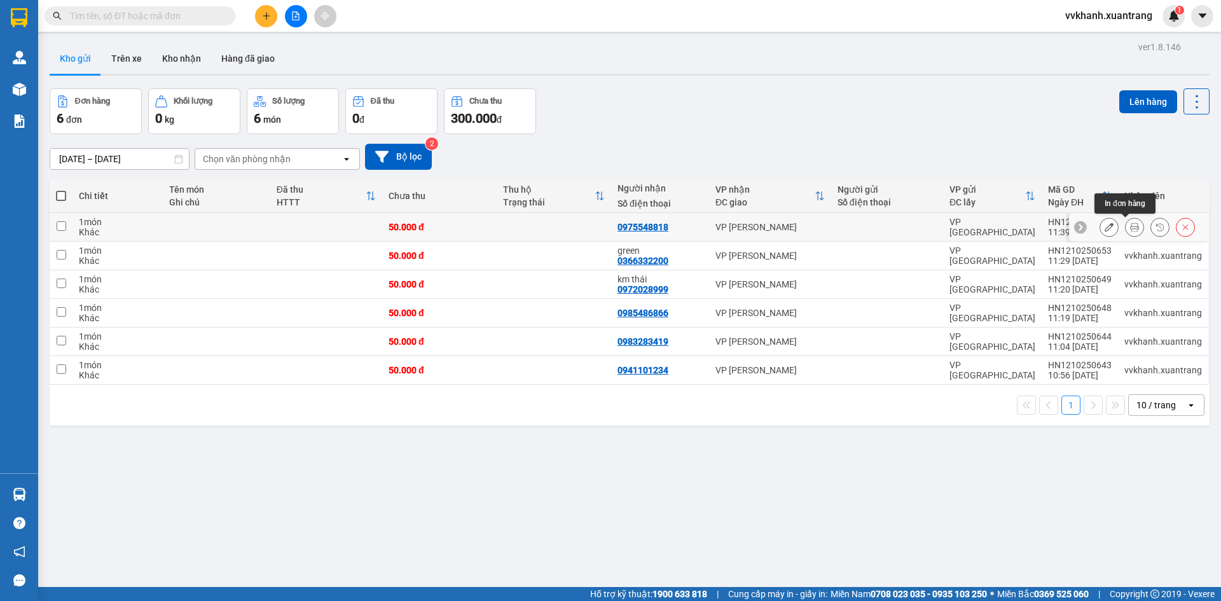
click at [1125, 232] on button at bounding box center [1134, 227] width 18 height 22
click at [64, 195] on span at bounding box center [61, 196] width 10 height 10
click at [61, 189] on input "checkbox" at bounding box center [61, 189] width 0 height 0
checkbox input "true"
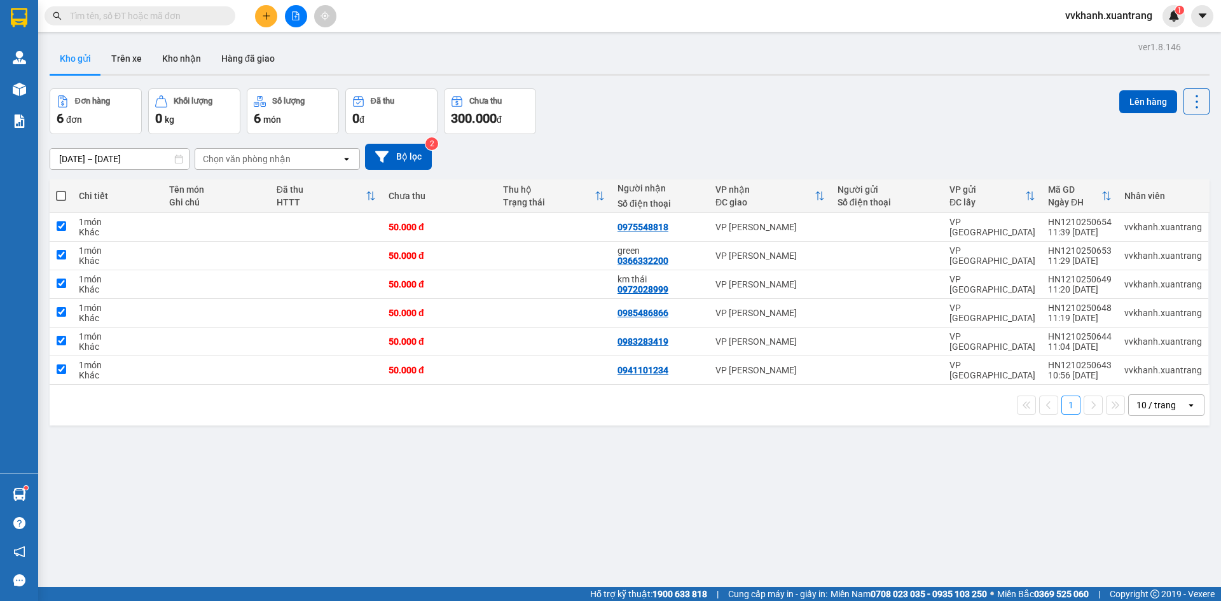
checkbox input "true"
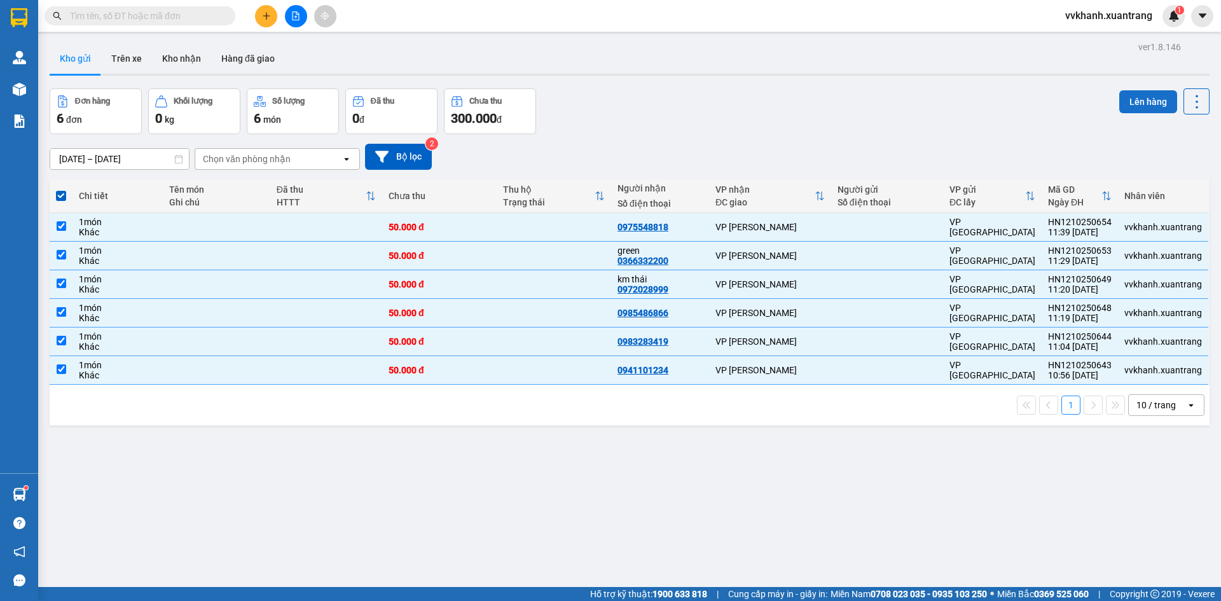
click at [1124, 95] on button "Lên hàng" at bounding box center [1148, 101] width 58 height 23
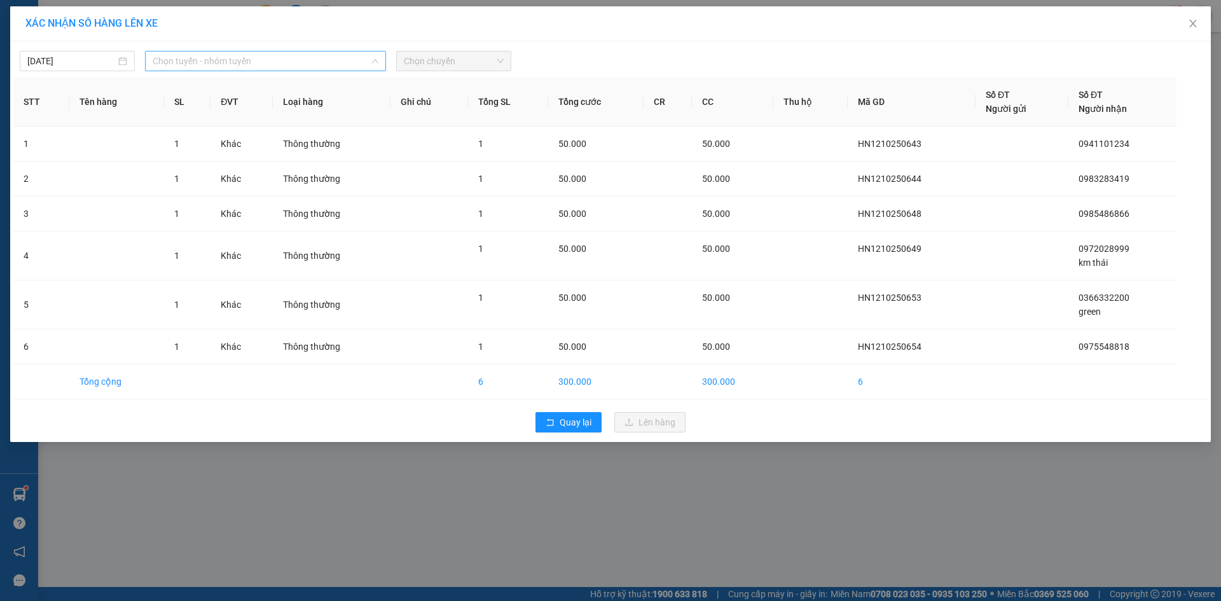
click at [329, 62] on span "Chọn tuyến - nhóm tuyến" at bounding box center [266, 60] width 226 height 19
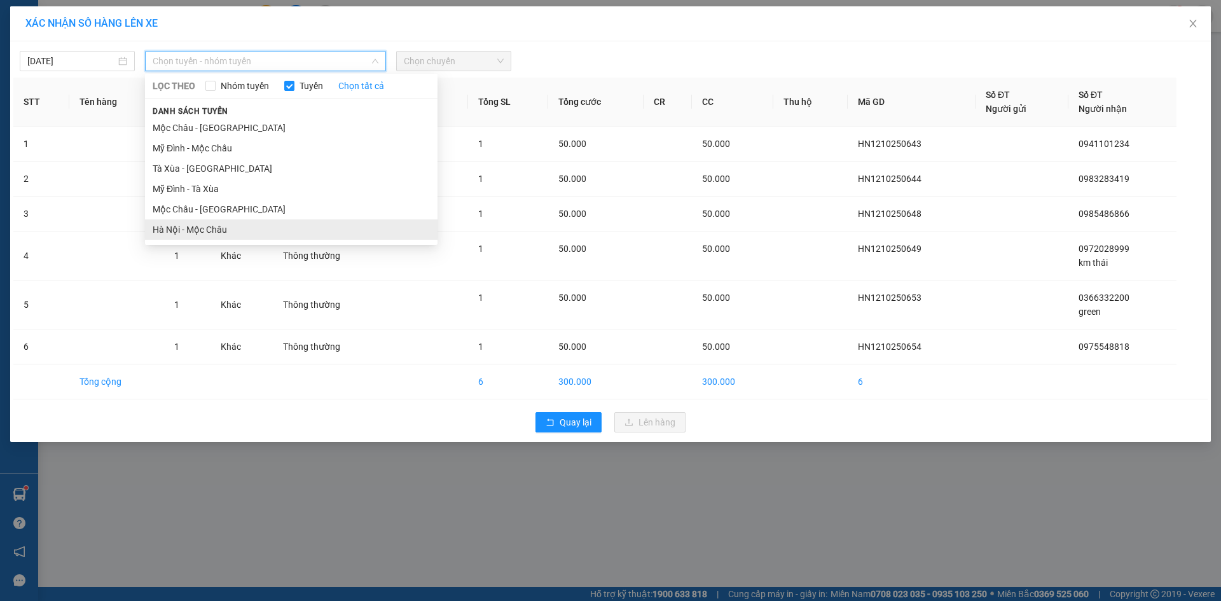
click at [258, 225] on li "Hà Nội - Mộc Châu" at bounding box center [291, 229] width 292 height 20
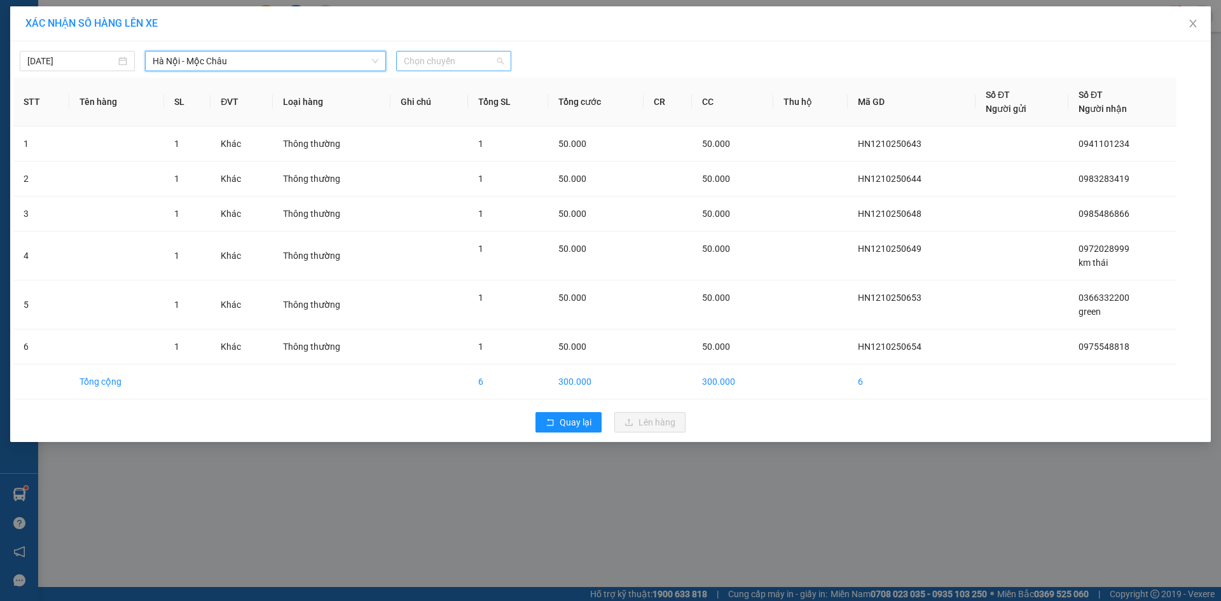
click at [458, 66] on span "Chọn chuyến" at bounding box center [454, 60] width 100 height 19
click at [445, 201] on div "11:45" at bounding box center [453, 206] width 99 height 14
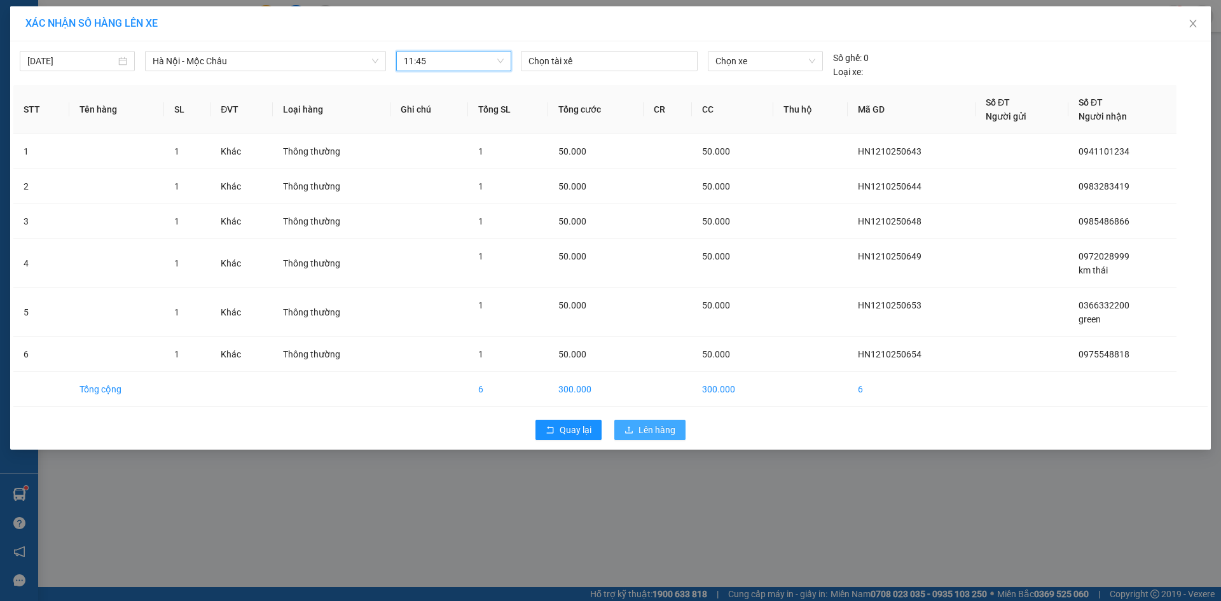
click at [655, 435] on span "Lên hàng" at bounding box center [656, 430] width 37 height 14
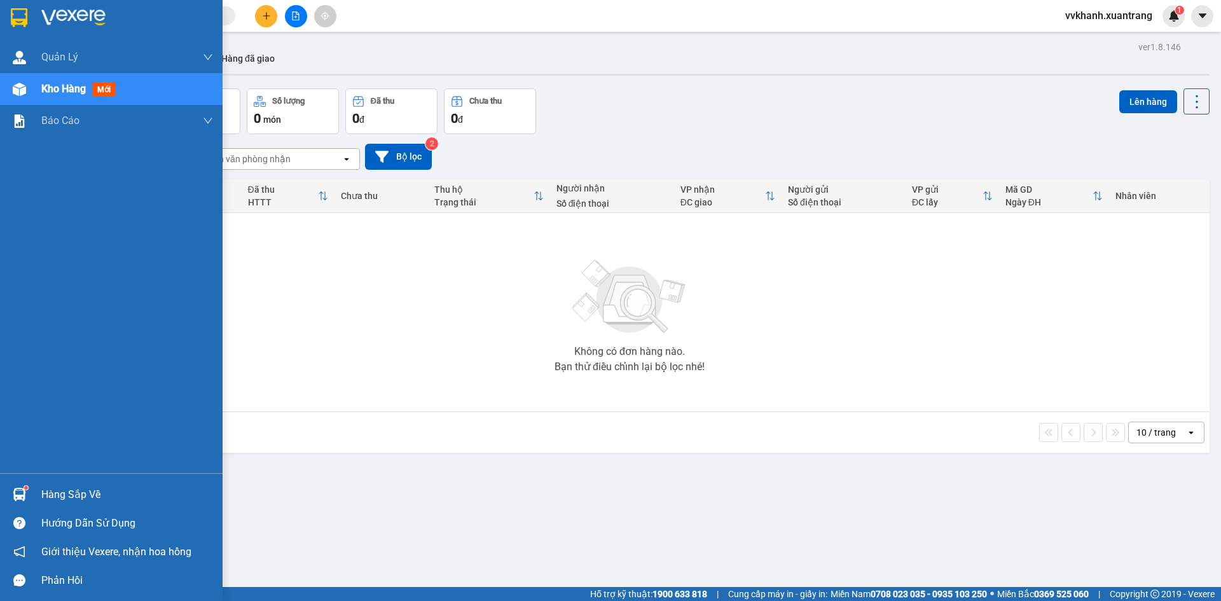
click at [31, 85] on div "Kho hàng mới" at bounding box center [111, 89] width 223 height 32
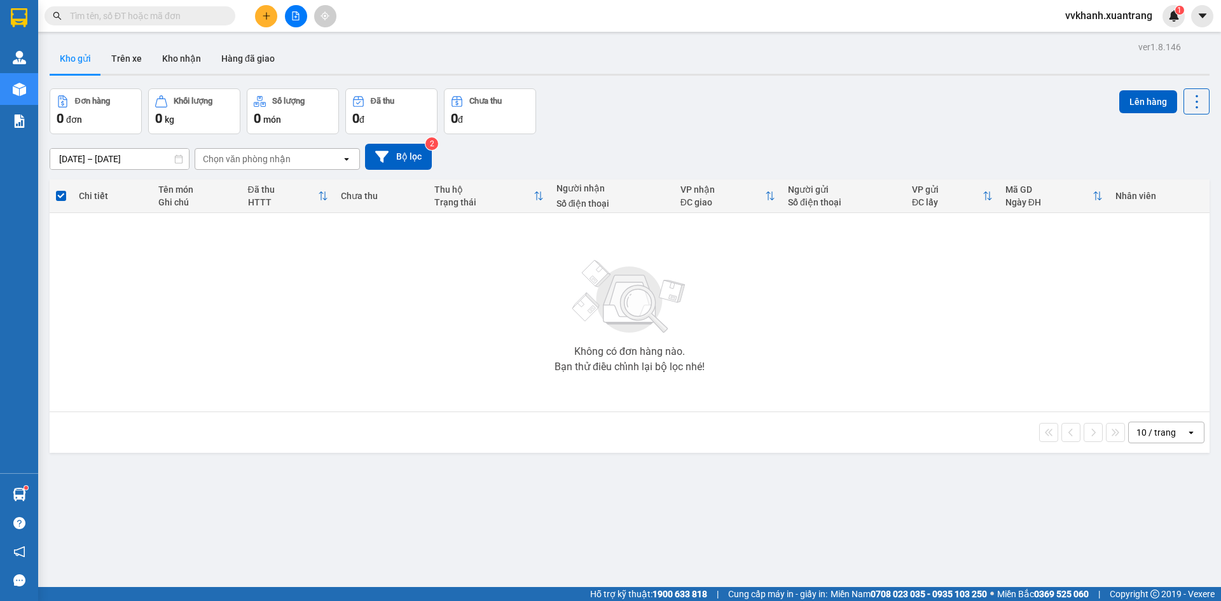
click at [264, 14] on icon "plus" at bounding box center [266, 15] width 9 height 9
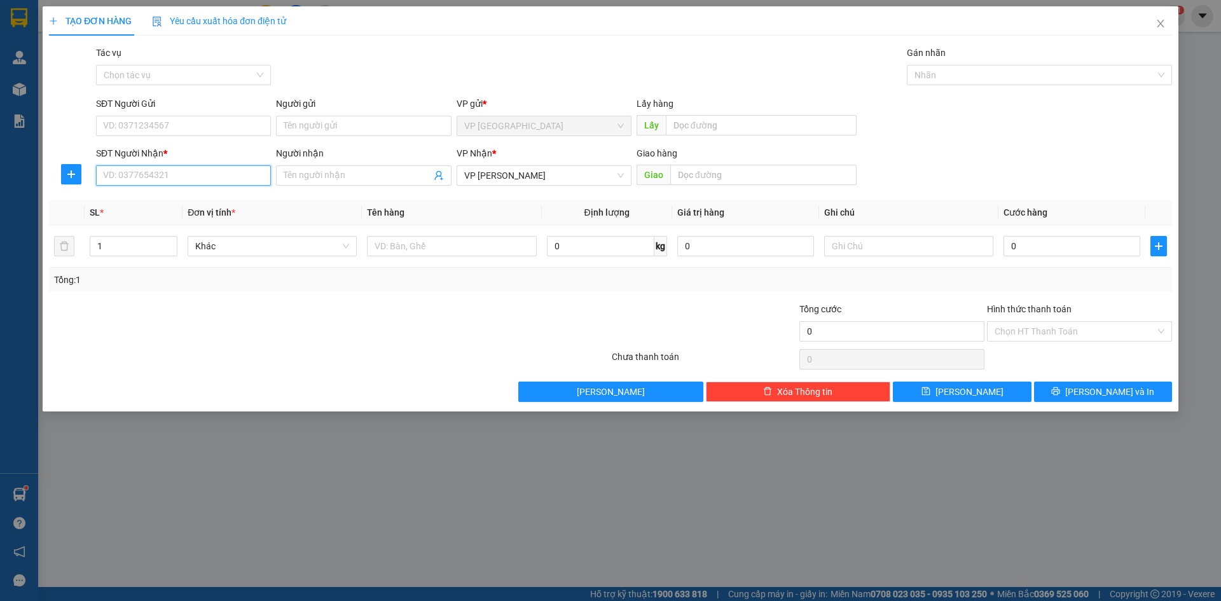
click at [233, 174] on input "SĐT Người Nhận *" at bounding box center [183, 175] width 175 height 20
click at [207, 199] on div "0988299988 - cường gass" at bounding box center [184, 201] width 160 height 14
type input "0988299988"
type input "cường gass"
type input "0988299988"
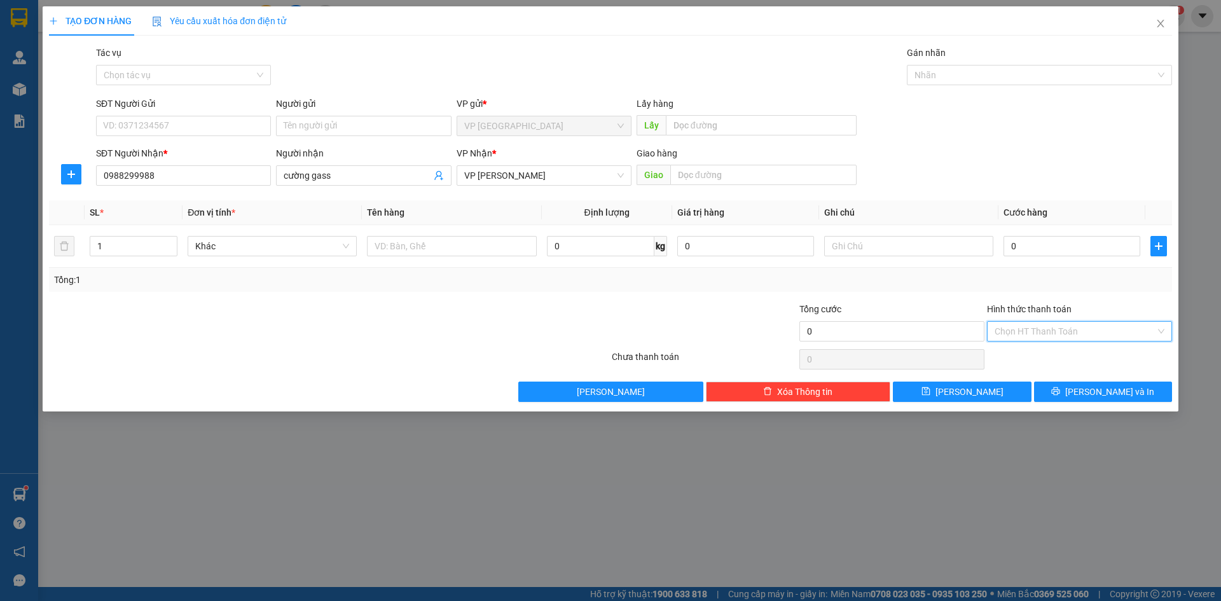
click at [1032, 331] on input "Hình thức thanh toán" at bounding box center [1074, 331] width 161 height 19
click at [1038, 373] on div "Miễn phí" at bounding box center [1079, 377] width 170 height 14
click at [1113, 394] on span "[PERSON_NAME] và In" at bounding box center [1109, 392] width 89 height 14
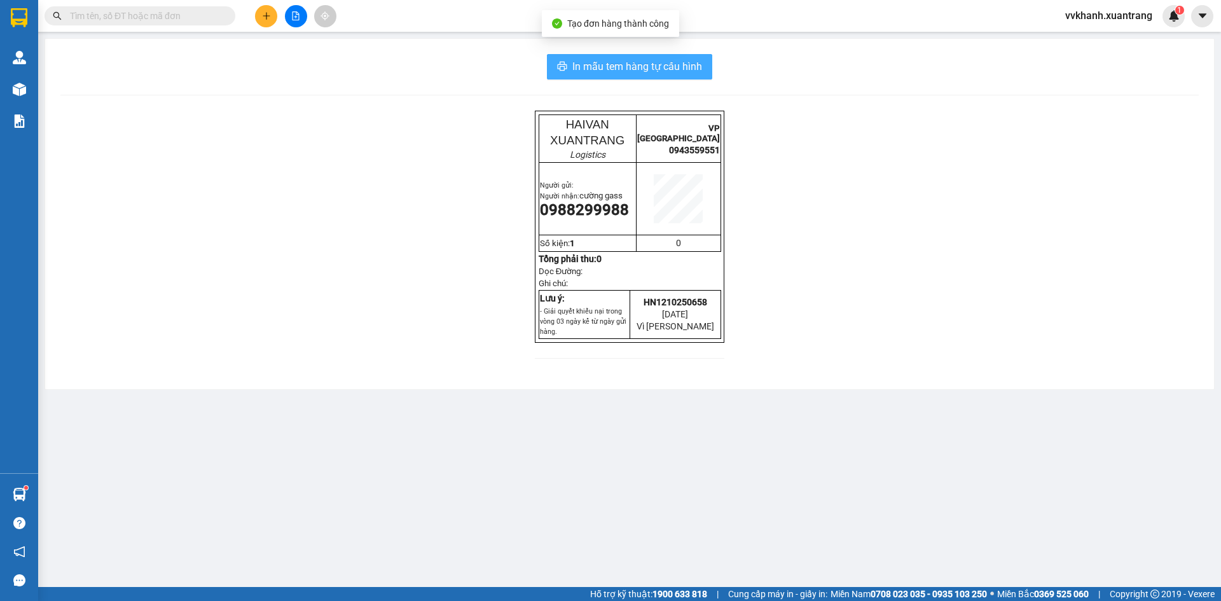
click at [658, 69] on span "In mẫu tem hàng tự cấu hình" at bounding box center [637, 66] width 130 height 16
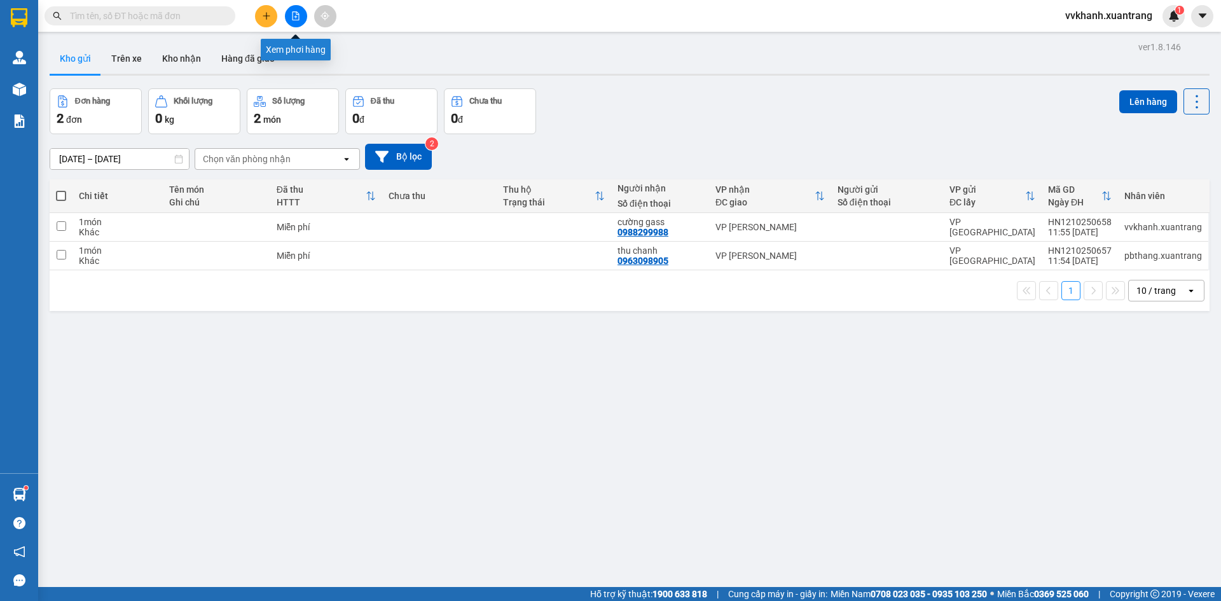
click at [301, 11] on button at bounding box center [296, 16] width 22 height 22
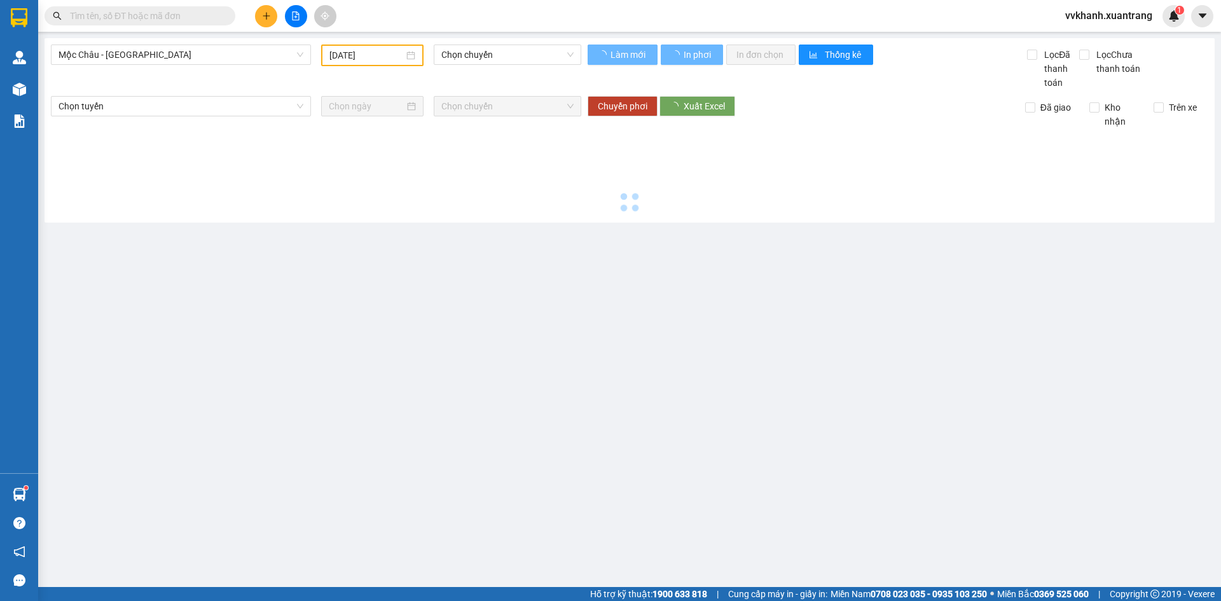
type input "[DATE]"
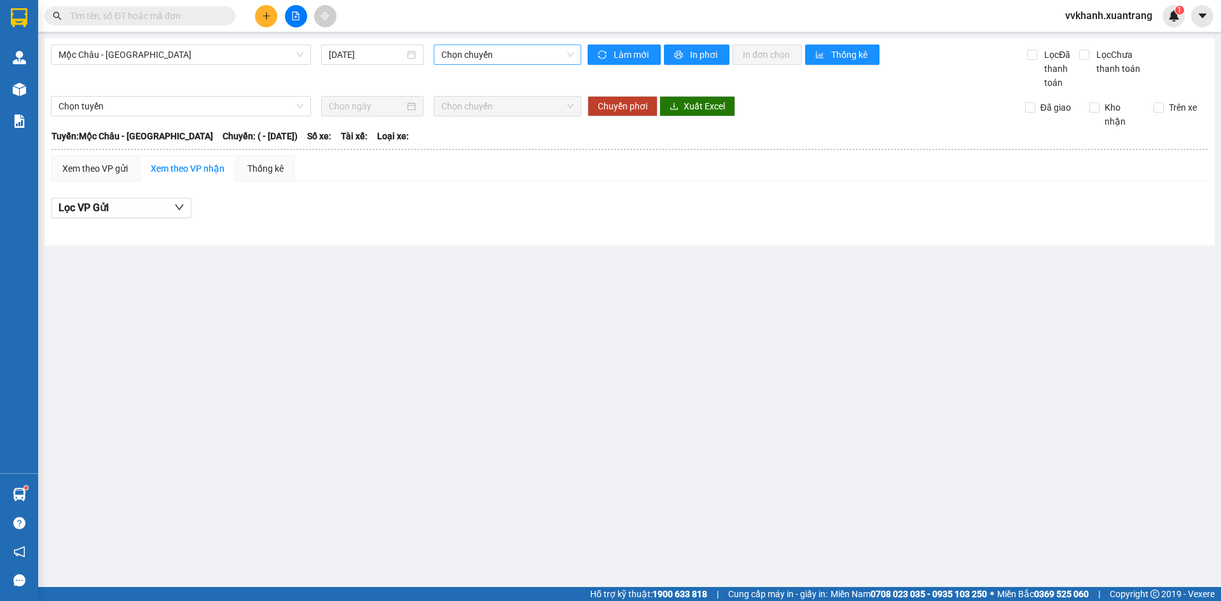
click at [465, 48] on span "Chọn chuyến" at bounding box center [507, 54] width 132 height 19
click at [282, 88] on div "Mộc Châu - [GEOGRAPHIC_DATA] [DATE] Chọn chuyến" at bounding box center [316, 67] width 530 height 45
click at [493, 60] on span "Chọn chuyến" at bounding box center [507, 54] width 132 height 19
click at [214, 43] on div "Mộc Châu - [GEOGRAPHIC_DATA] [DATE] Chọn chuyến Làm mới In phơi In đơn chọn Thố…" at bounding box center [630, 141] width 1170 height 207
click at [210, 50] on span "Mộc Châu - [GEOGRAPHIC_DATA]" at bounding box center [180, 54] width 245 height 19
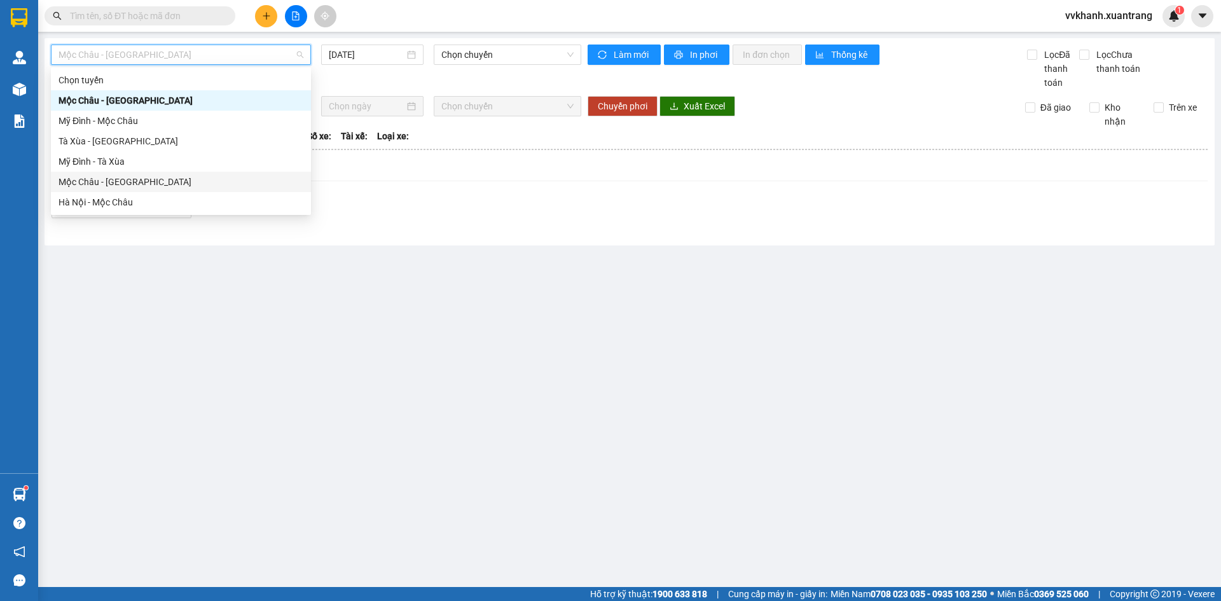
click at [166, 183] on div "Mộc Châu - [GEOGRAPHIC_DATA]" at bounding box center [180, 182] width 245 height 14
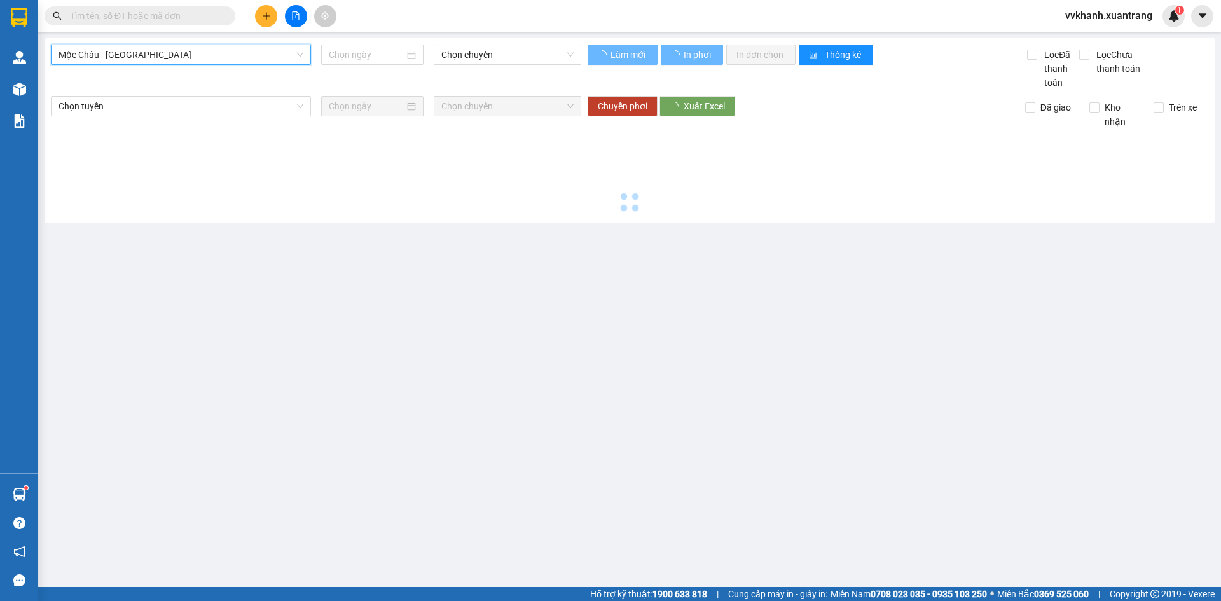
type input "[DATE]"
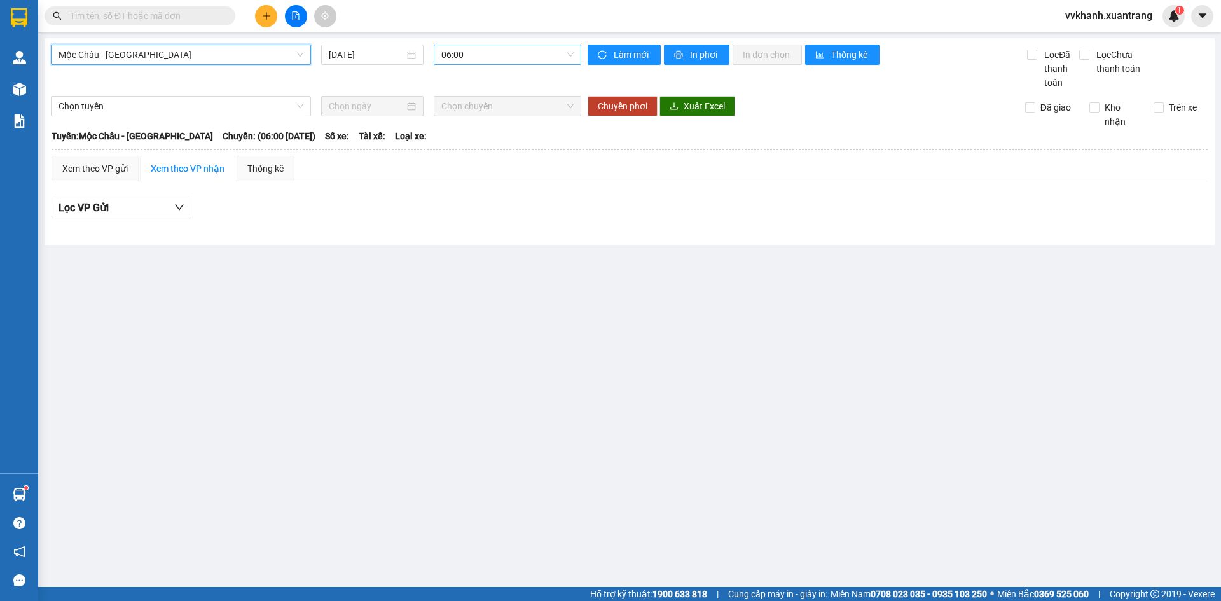
click at [472, 59] on span "06:00" at bounding box center [507, 54] width 132 height 19
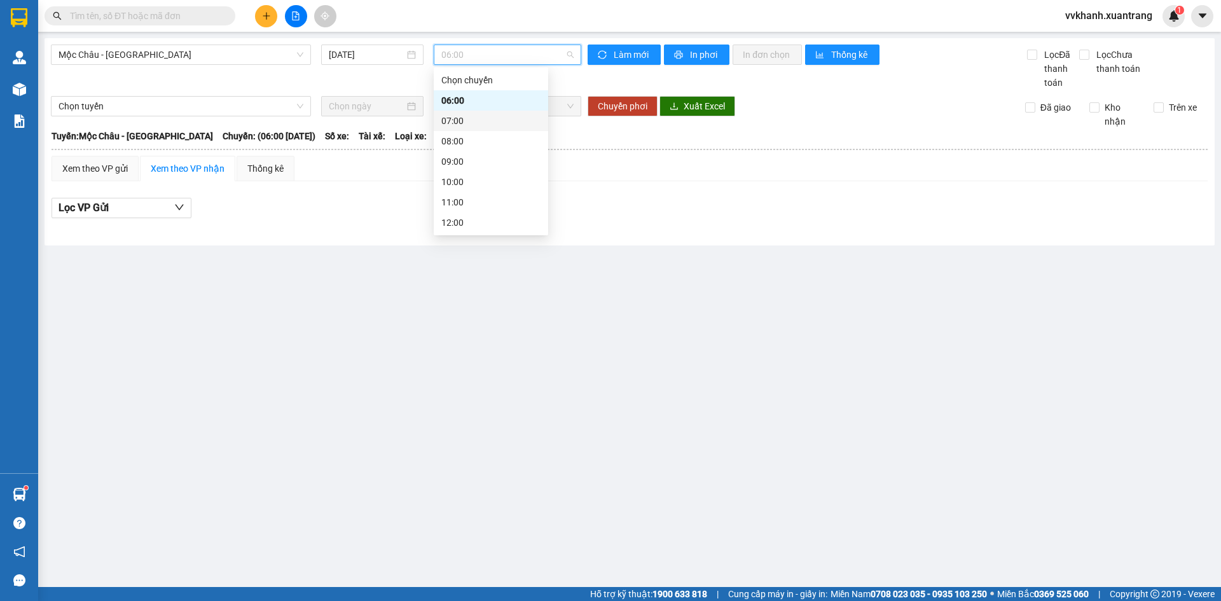
click at [469, 122] on div "07:00" at bounding box center [490, 121] width 99 height 14
click at [474, 57] on span "07:00" at bounding box center [507, 54] width 132 height 19
click at [481, 135] on div "08:00" at bounding box center [490, 141] width 99 height 14
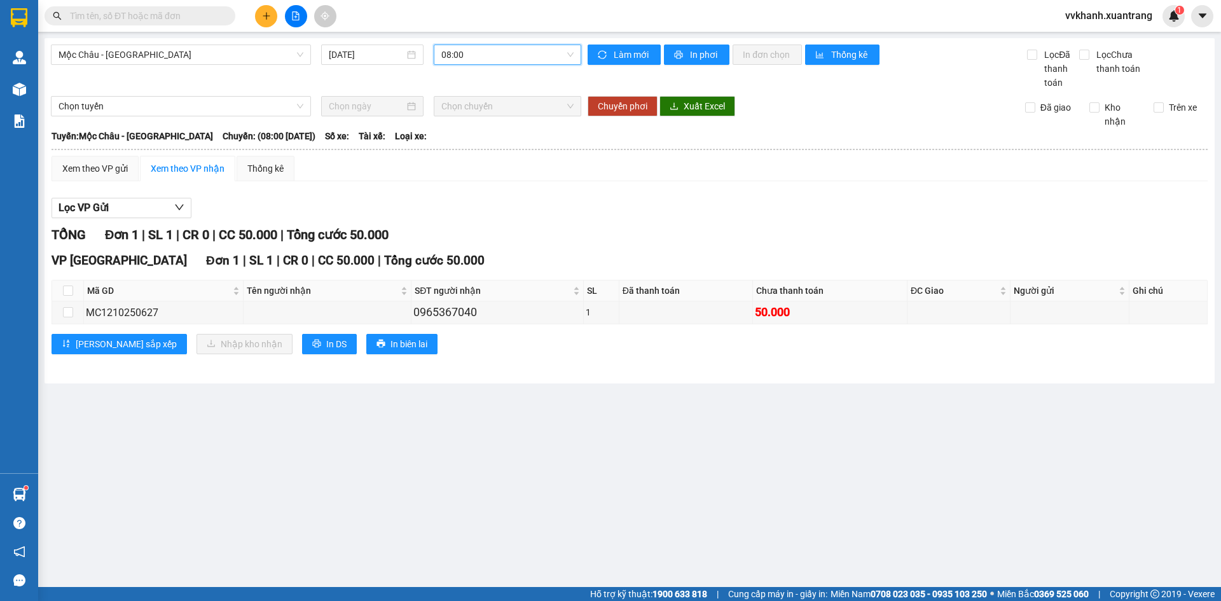
click at [489, 59] on span "08:00" at bounding box center [507, 54] width 132 height 19
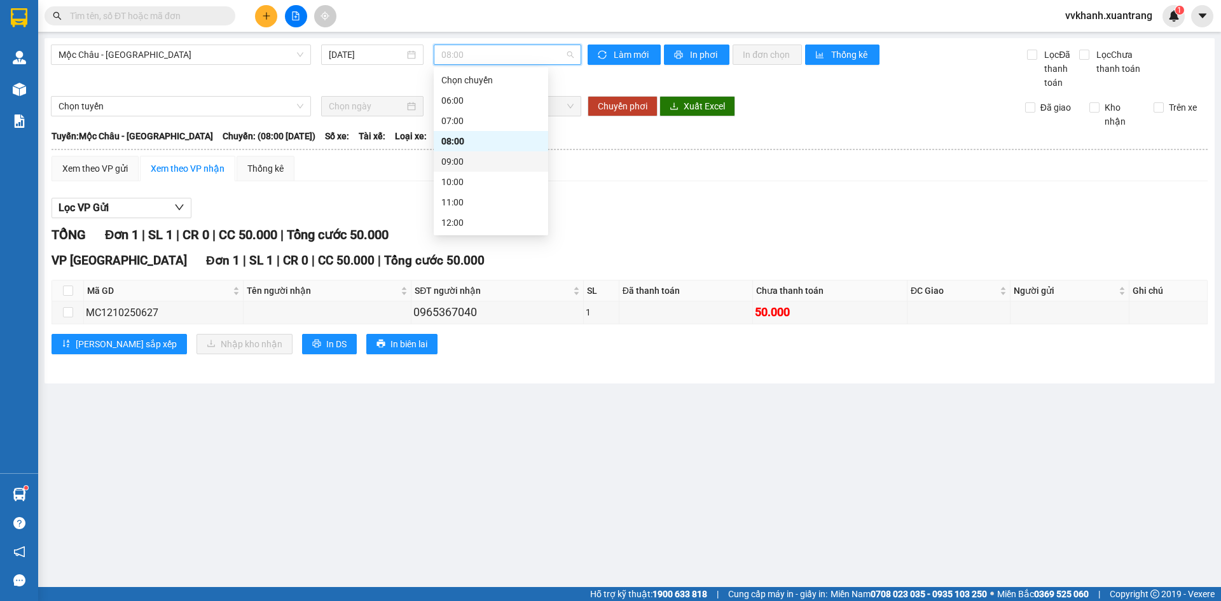
click at [489, 157] on div "09:00" at bounding box center [490, 161] width 99 height 14
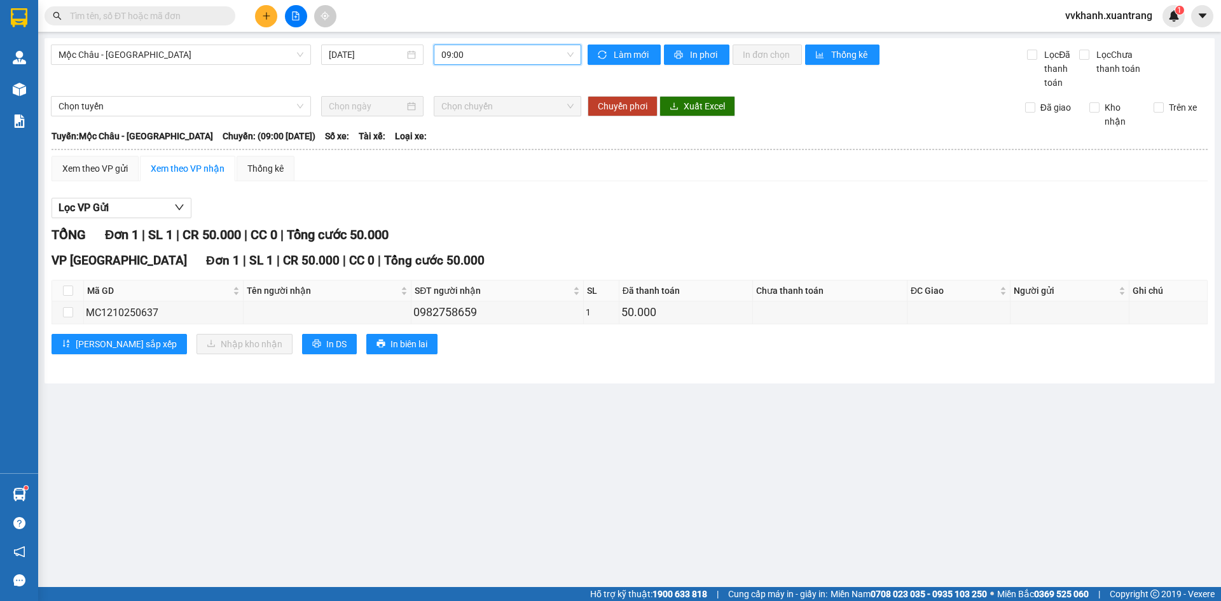
click at [502, 55] on span "09:00" at bounding box center [507, 54] width 132 height 19
click at [502, 183] on div "10:00" at bounding box center [490, 182] width 99 height 14
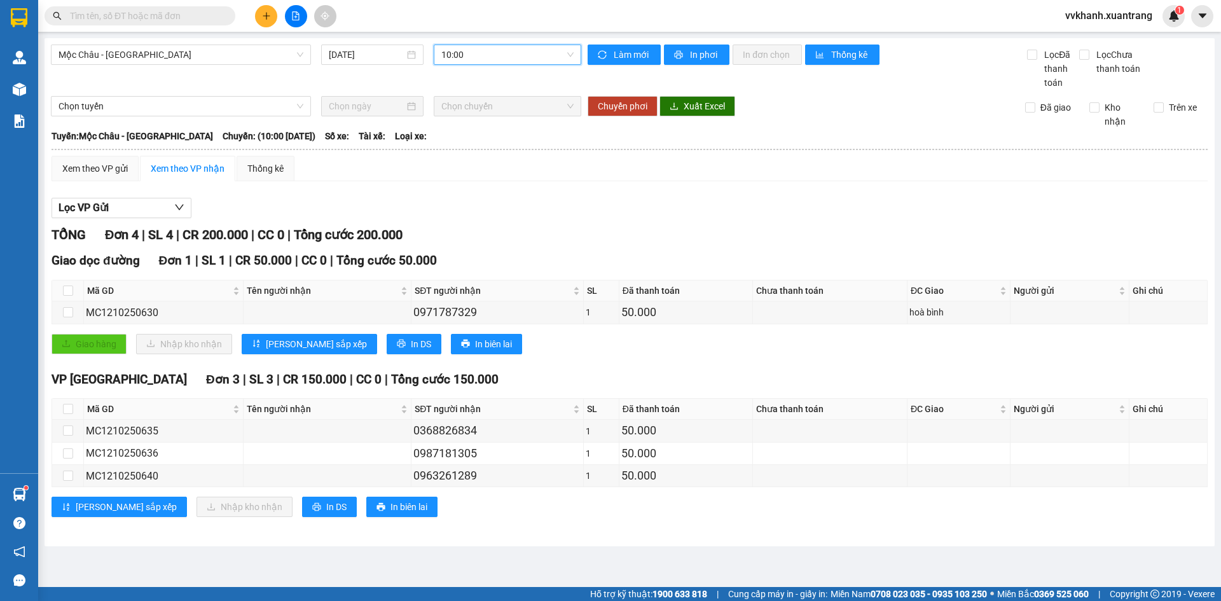
click at [489, 50] on span "10:00" at bounding box center [507, 54] width 132 height 19
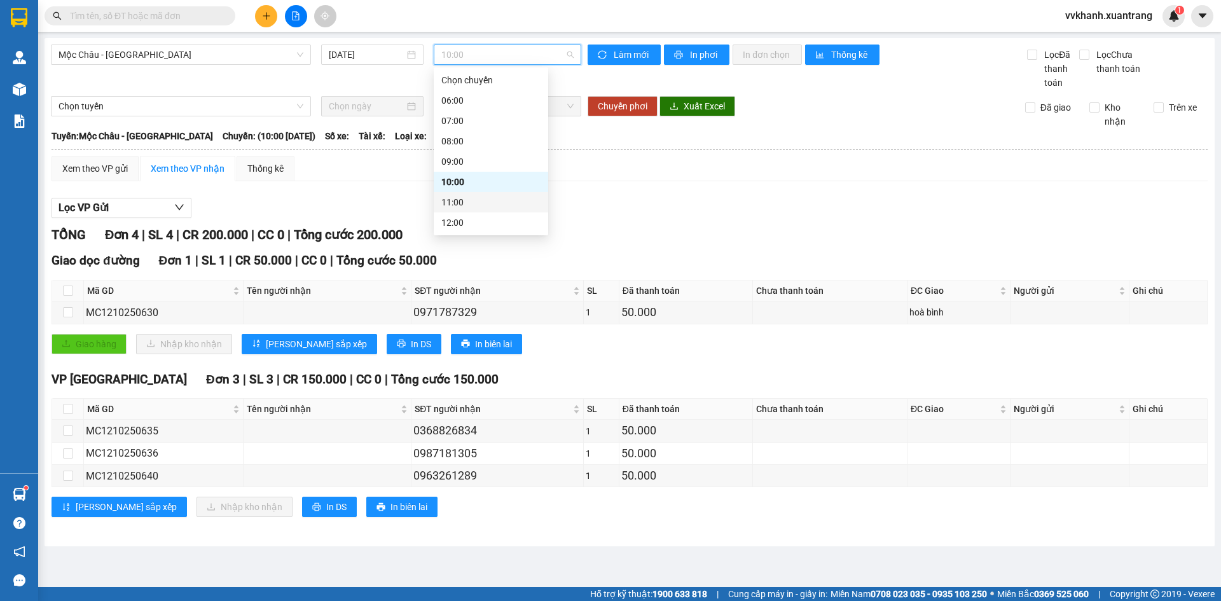
click at [486, 207] on div "11:00" at bounding box center [490, 202] width 99 height 14
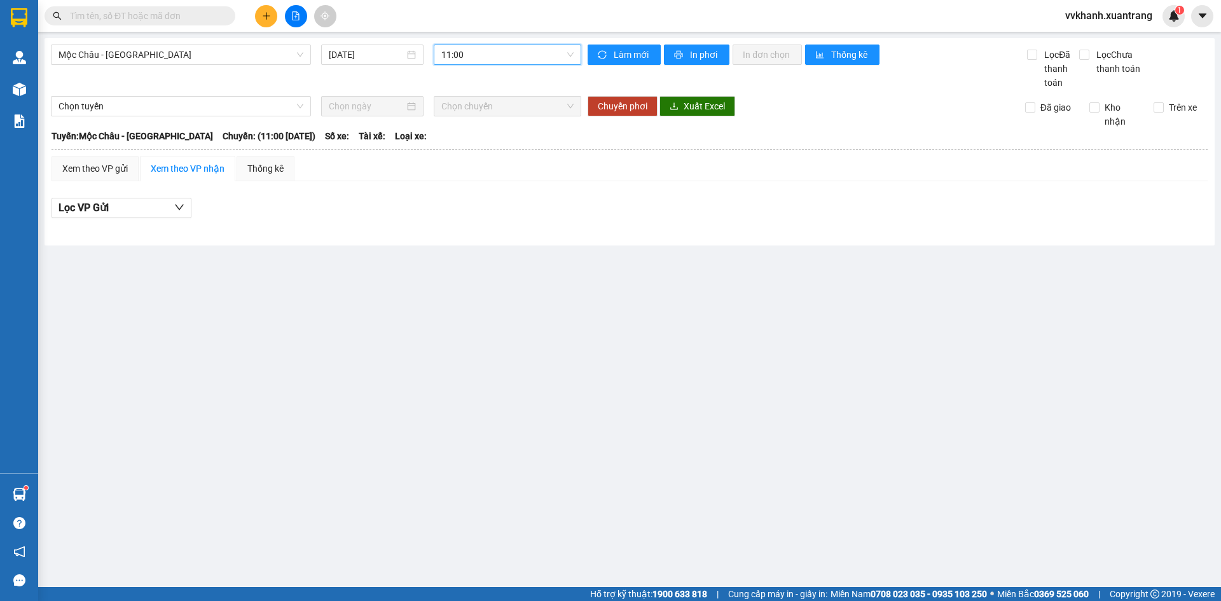
click at [509, 51] on span "11:00" at bounding box center [507, 54] width 132 height 19
click at [486, 224] on div "12:00" at bounding box center [490, 223] width 99 height 14
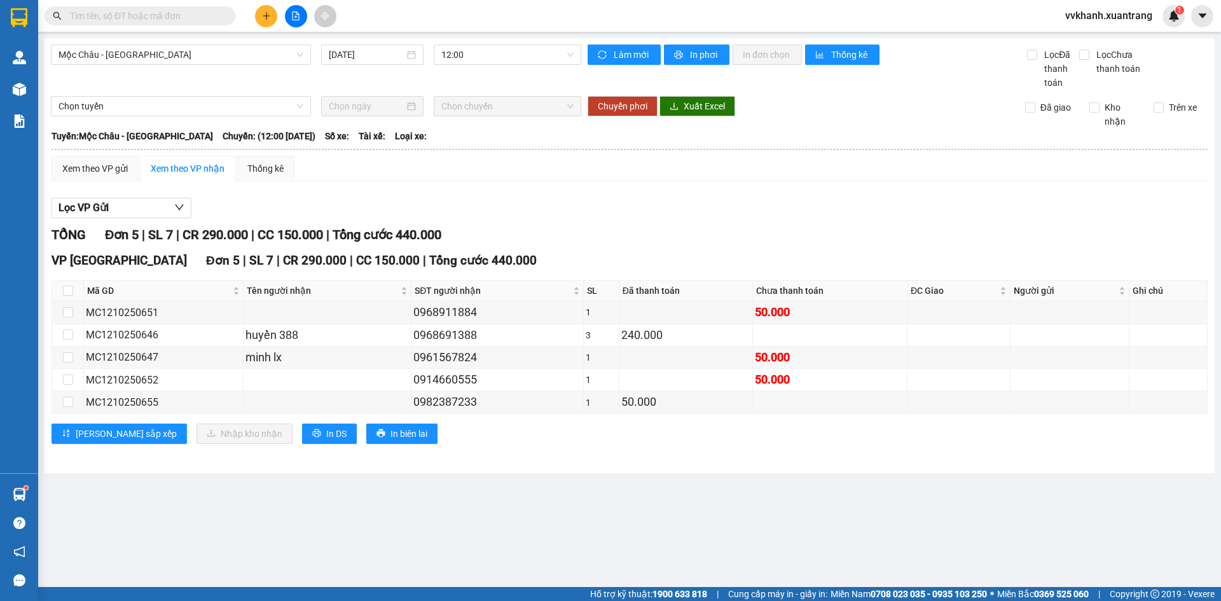
click at [554, 216] on div "Lọc VP Gửi" at bounding box center [629, 208] width 1156 height 21
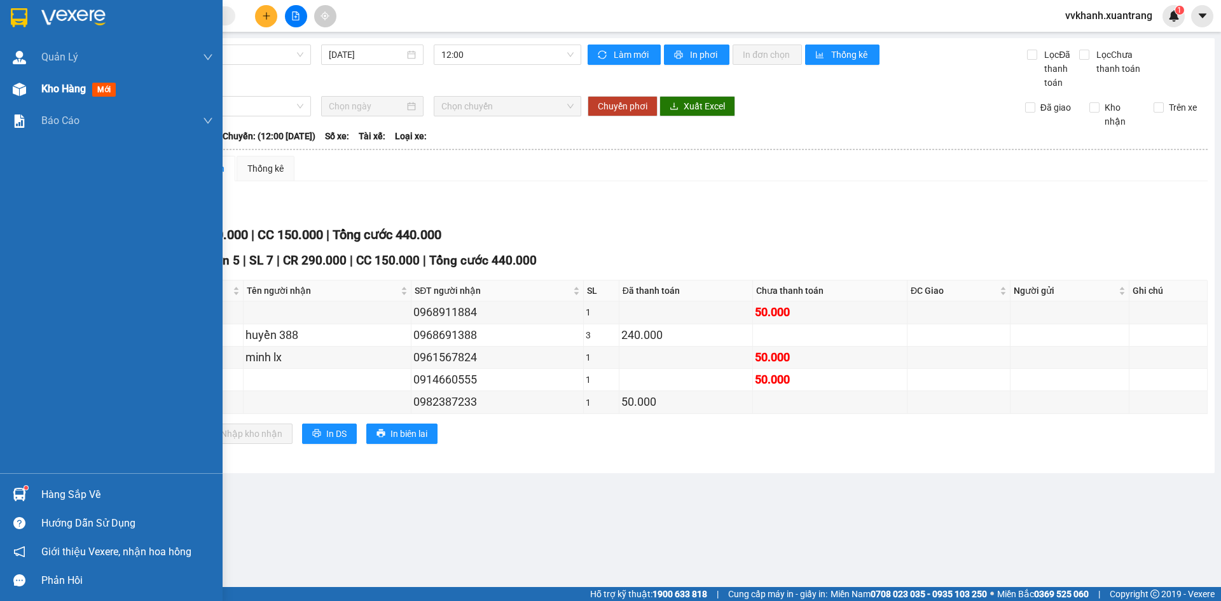
click at [39, 95] on div "Kho hàng mới" at bounding box center [111, 89] width 223 height 32
